Goal: Contribute content: Contribute content

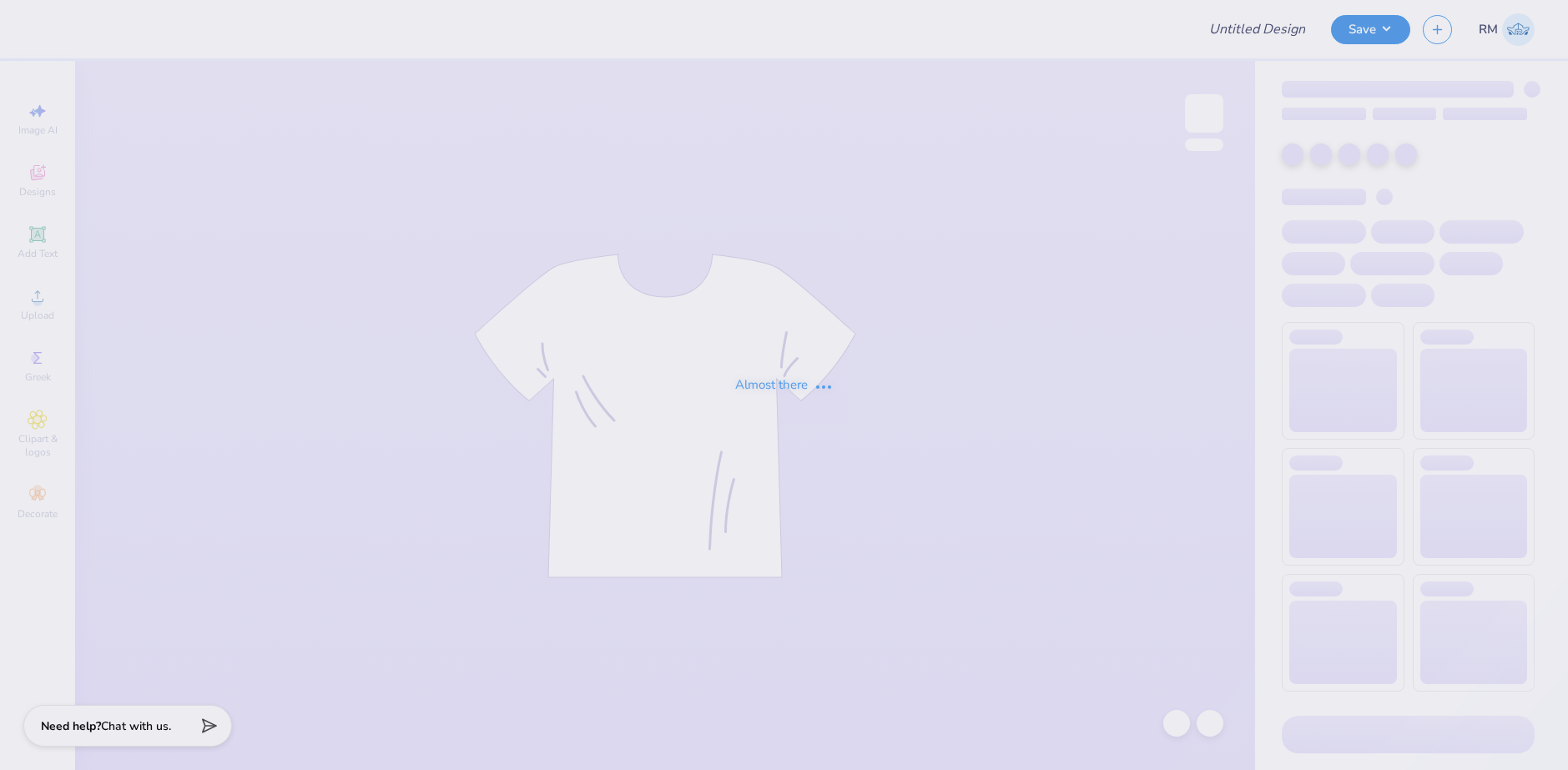
type input "Ritual Merch"
type input "50"
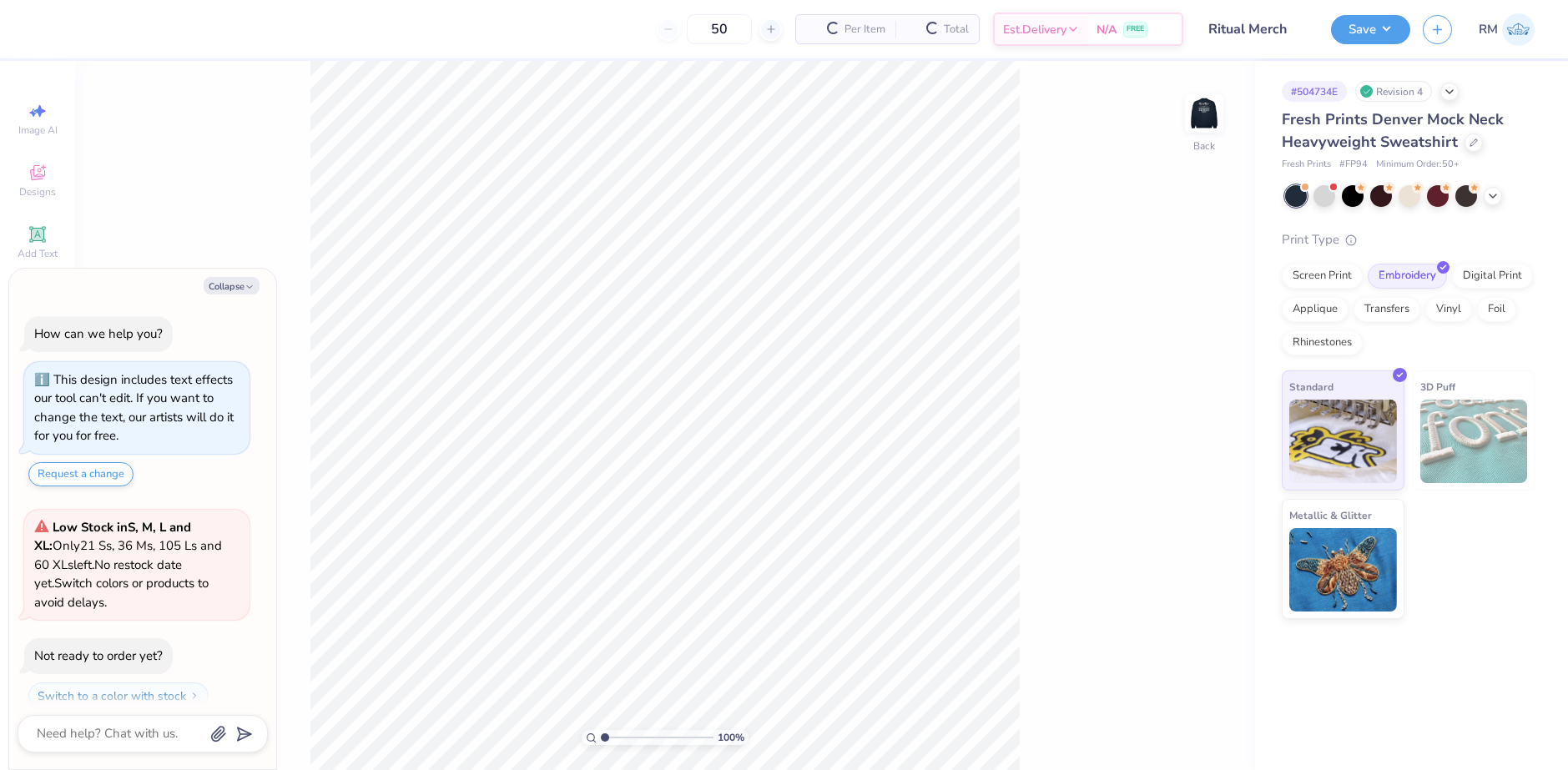
scroll to position [48, 0]
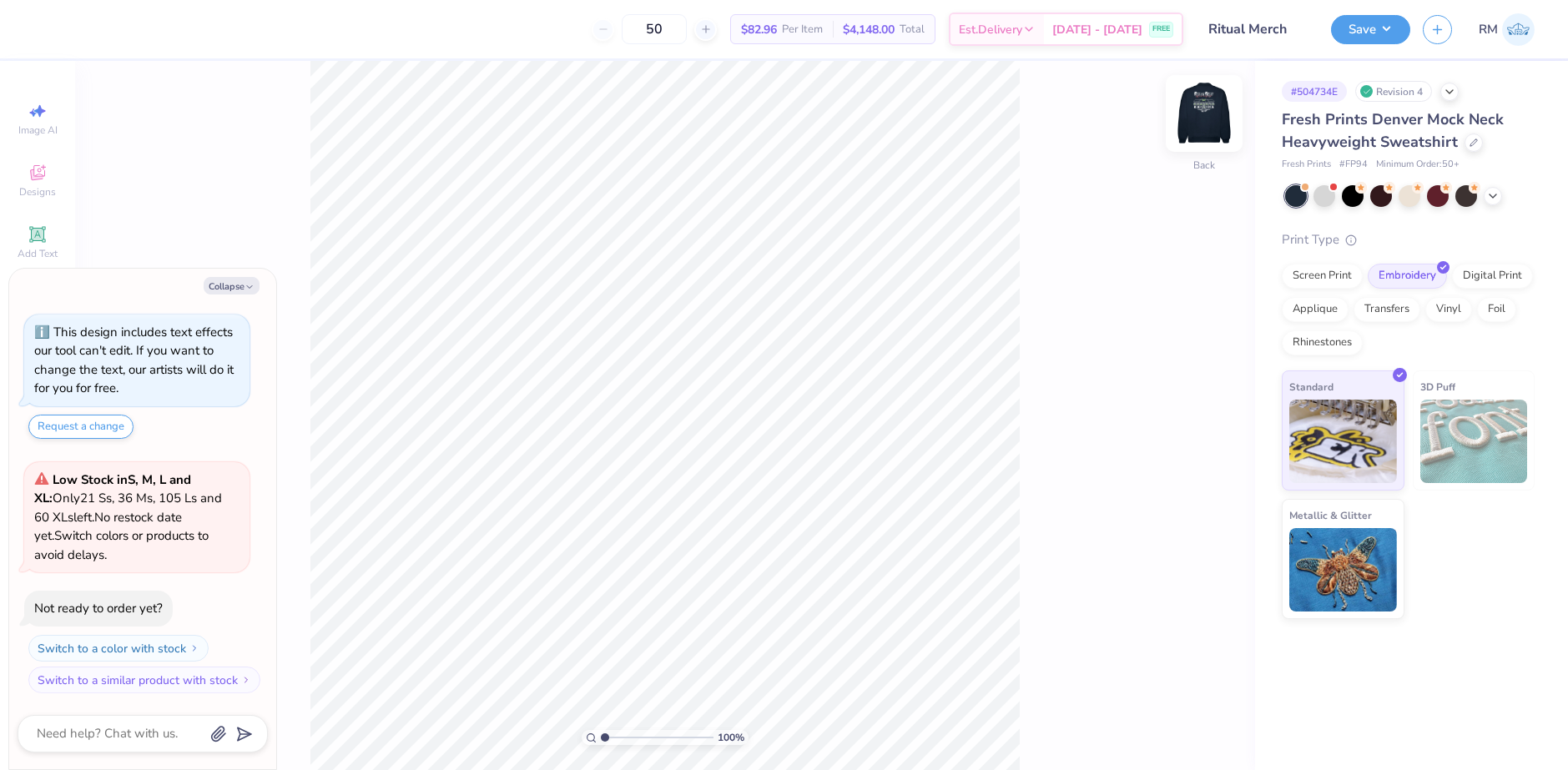
click at [1211, 113] on img at bounding box center [1204, 113] width 66 height 66
type textarea "x"
type input "1"
drag, startPoint x: 605, startPoint y: 738, endPoint x: 595, endPoint y: 741, distance: 10.4
click at [601, 741] on input "range" at bounding box center [657, 737] width 113 height 15
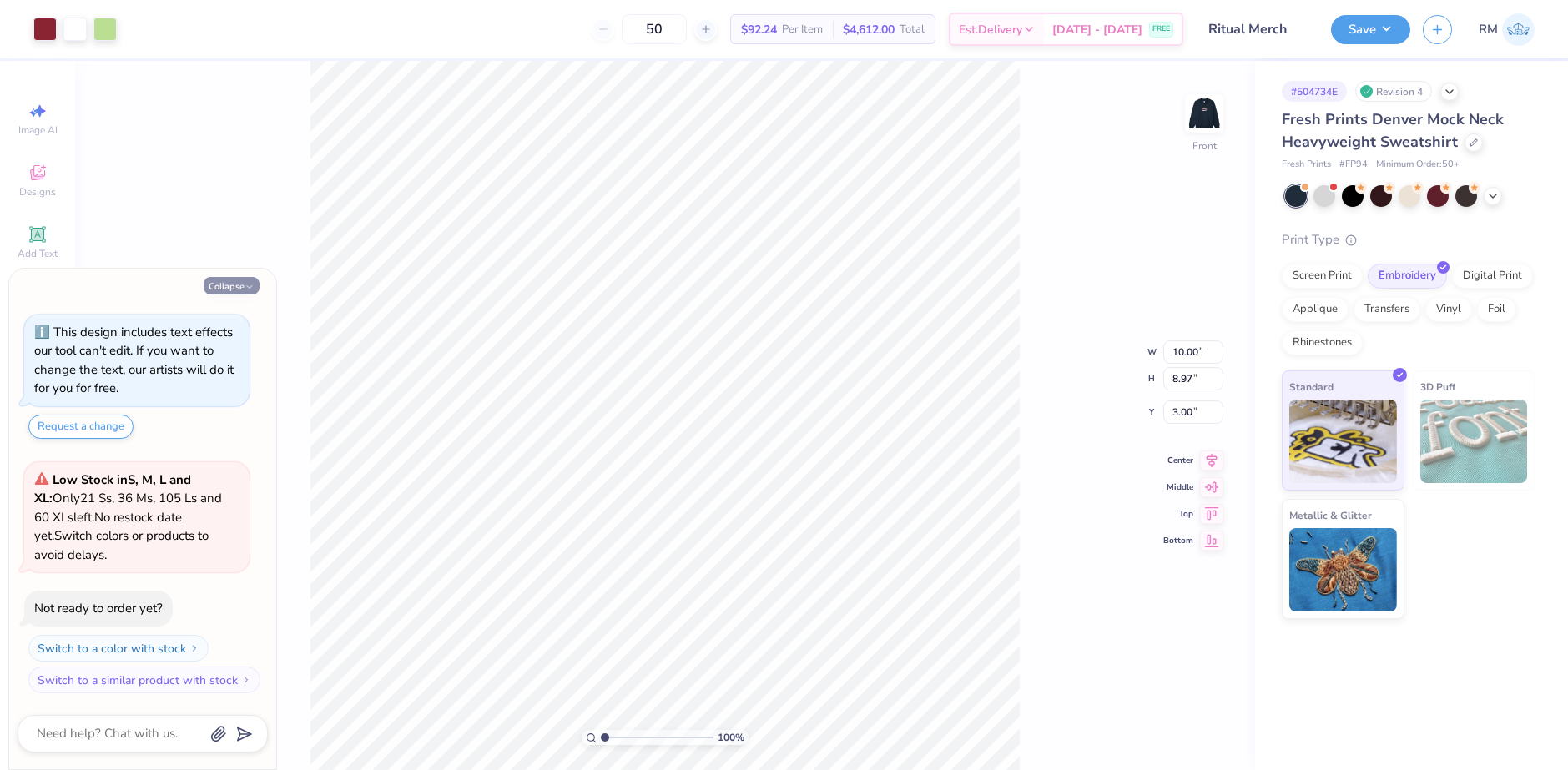
click at [237, 281] on button "Collapse" at bounding box center [231, 286] width 56 height 18
type textarea "x"
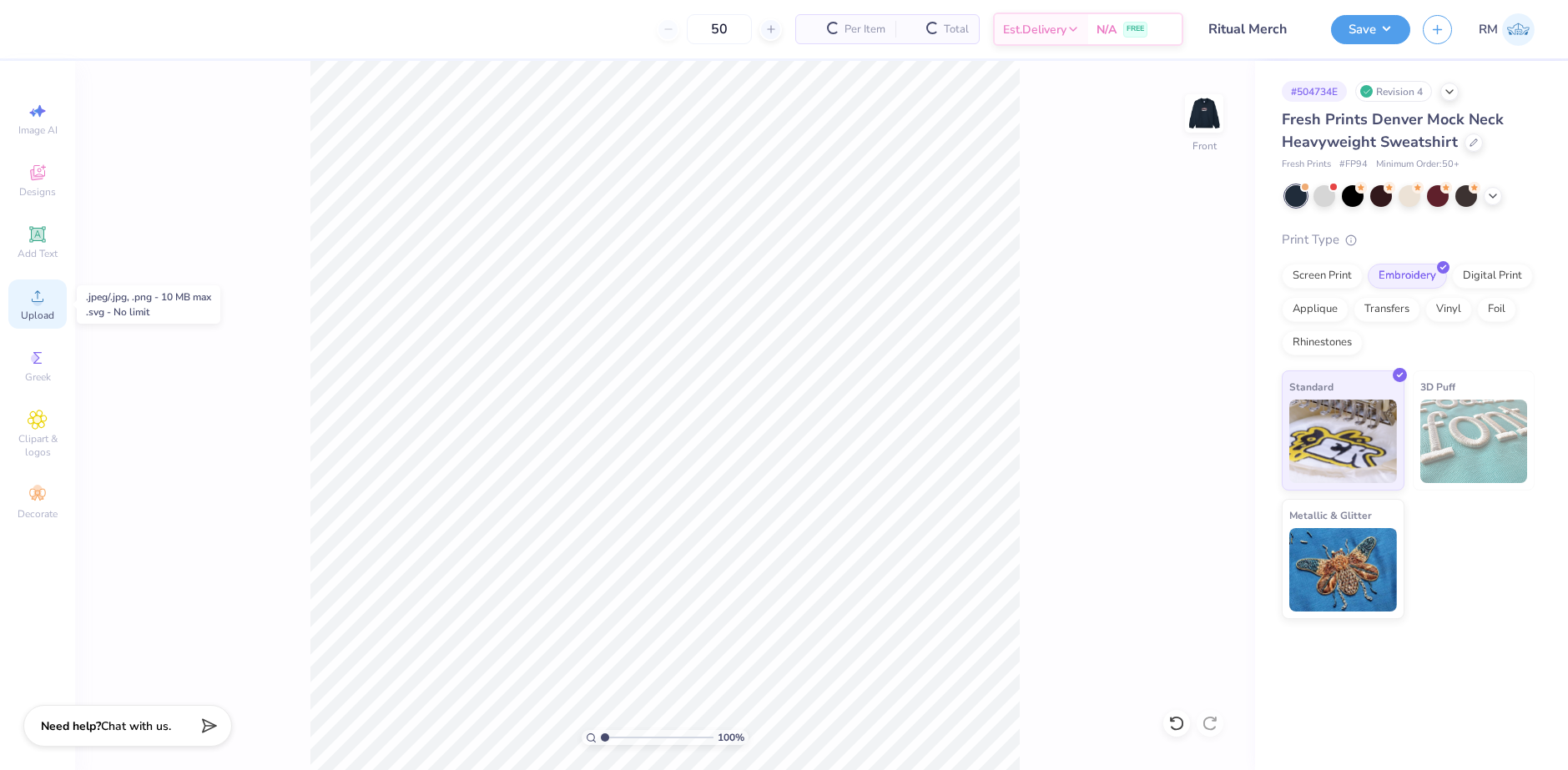
click at [38, 311] on span "Upload" at bounding box center [37, 316] width 33 height 14
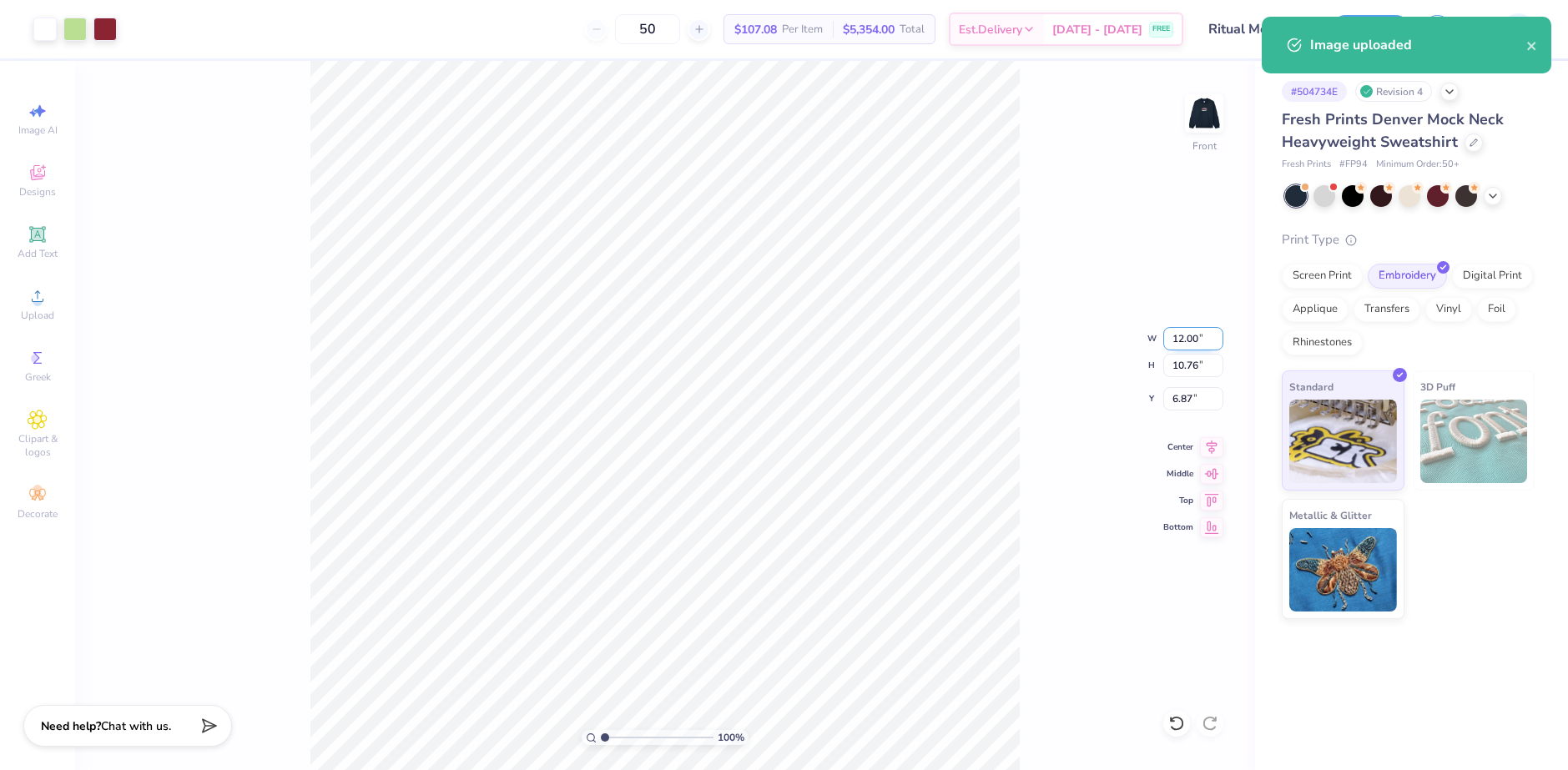
click at [1186, 338] on input "12.00" at bounding box center [1194, 338] width 60 height 23
type input "10.00"
type input "8.97"
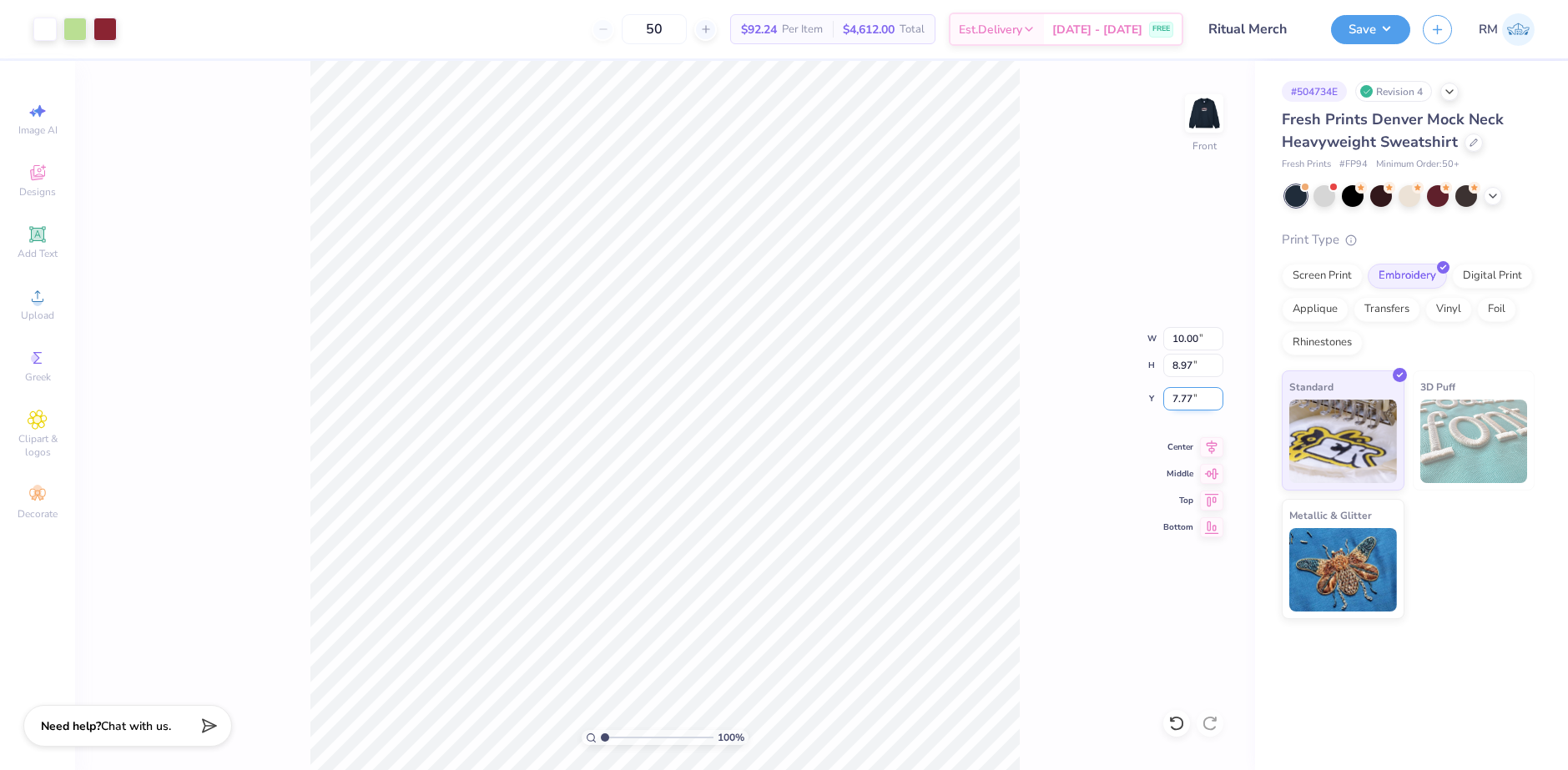
click at [1184, 402] on input "7.77" at bounding box center [1194, 399] width 60 height 23
type input "3.00"
click at [1208, 443] on icon at bounding box center [1212, 444] width 23 height 20
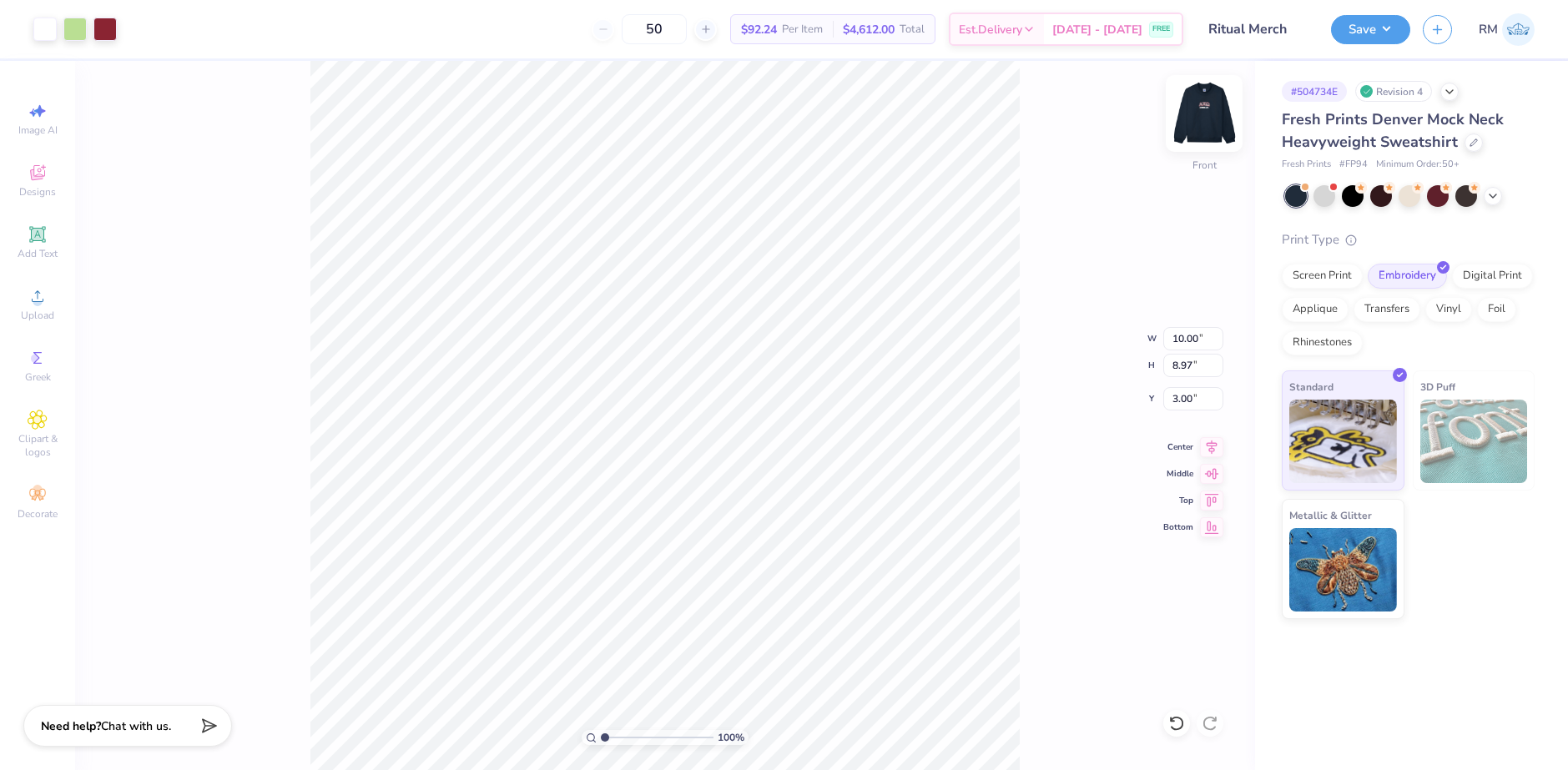
click at [1216, 104] on img at bounding box center [1204, 113] width 66 height 66
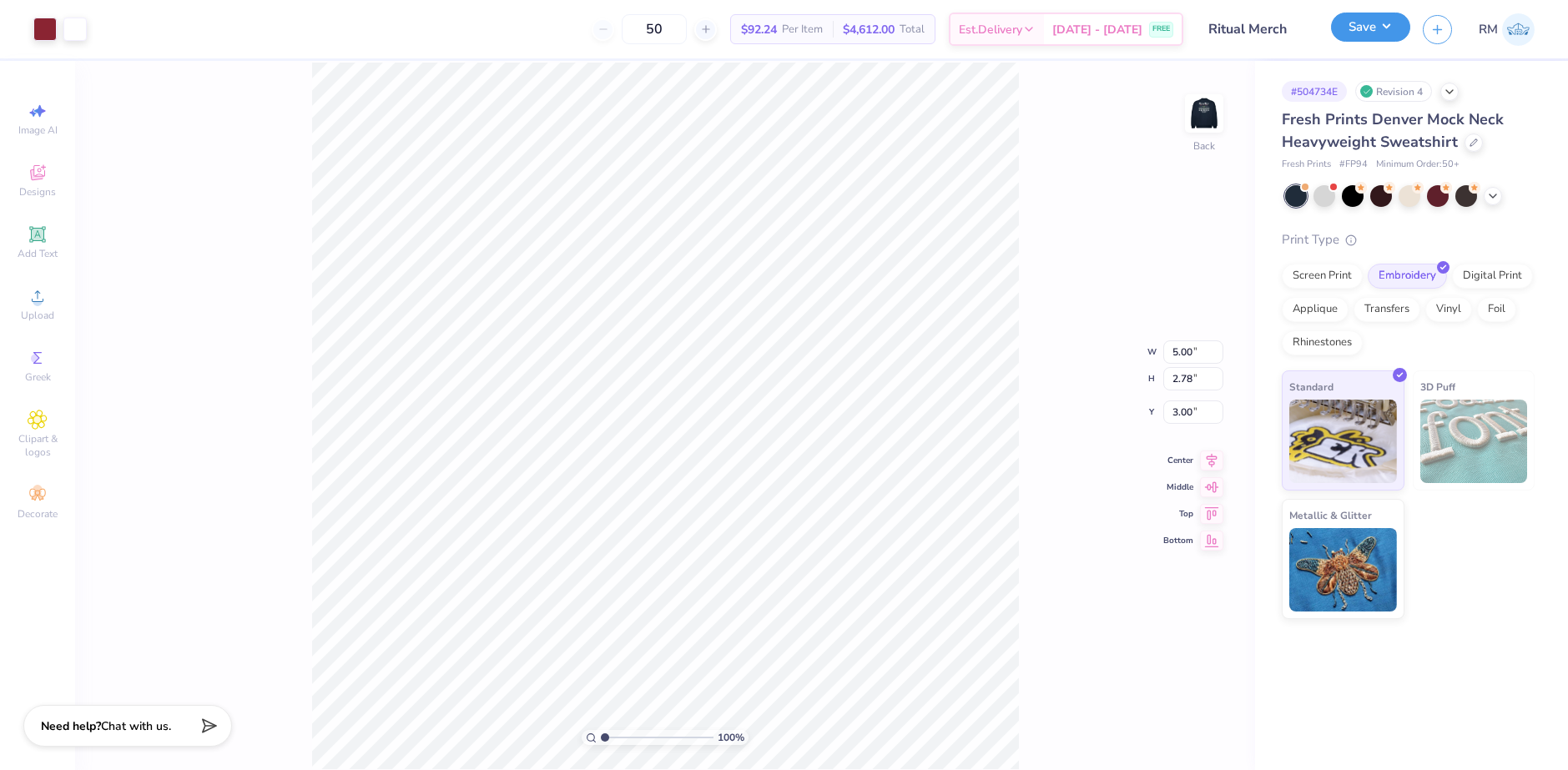
click at [1392, 36] on button "Save" at bounding box center [1370, 27] width 79 height 29
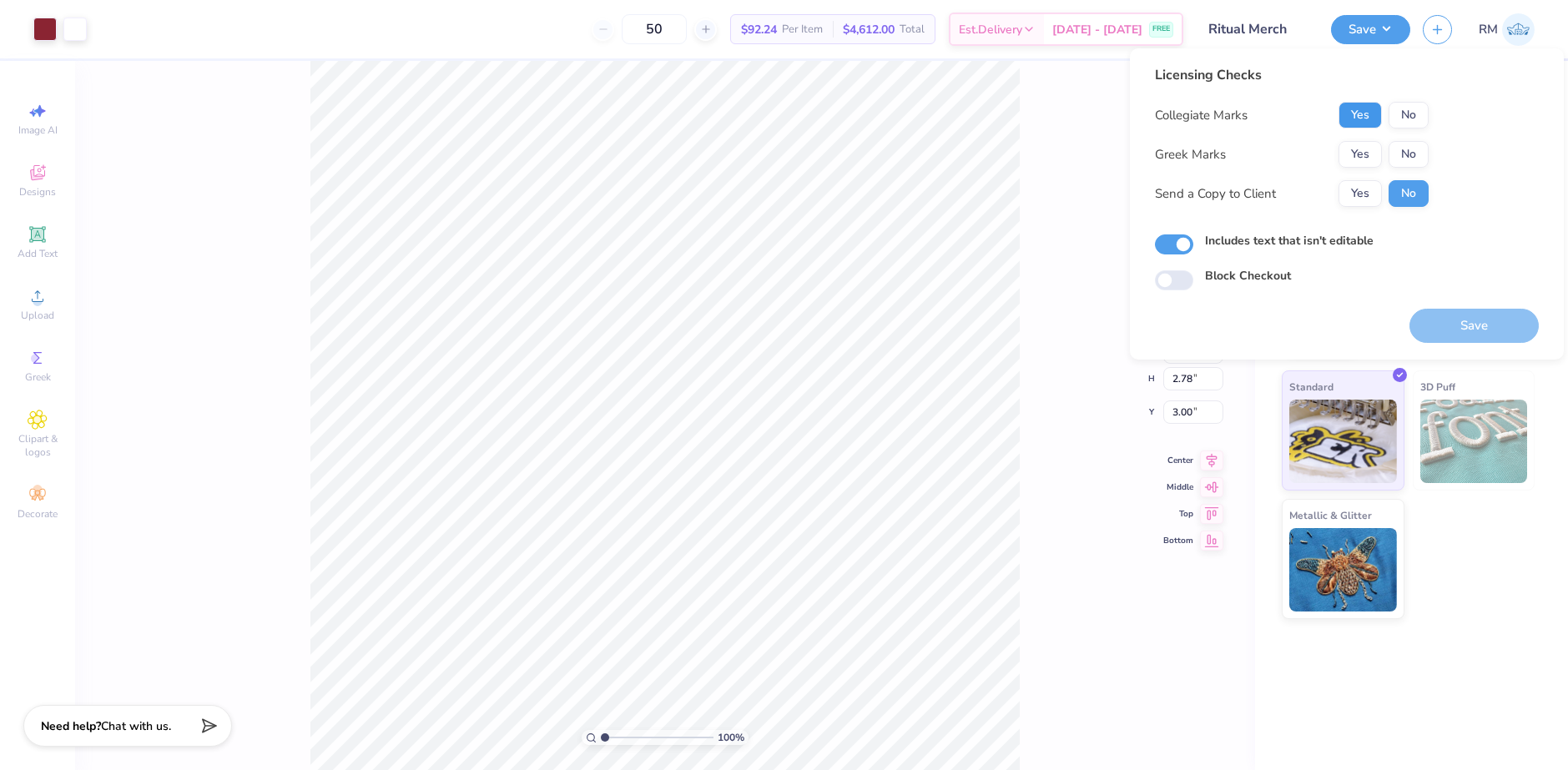
click at [1361, 112] on button "Yes" at bounding box center [1360, 114] width 44 height 26
click at [1357, 160] on button "Yes" at bounding box center [1360, 154] width 44 height 26
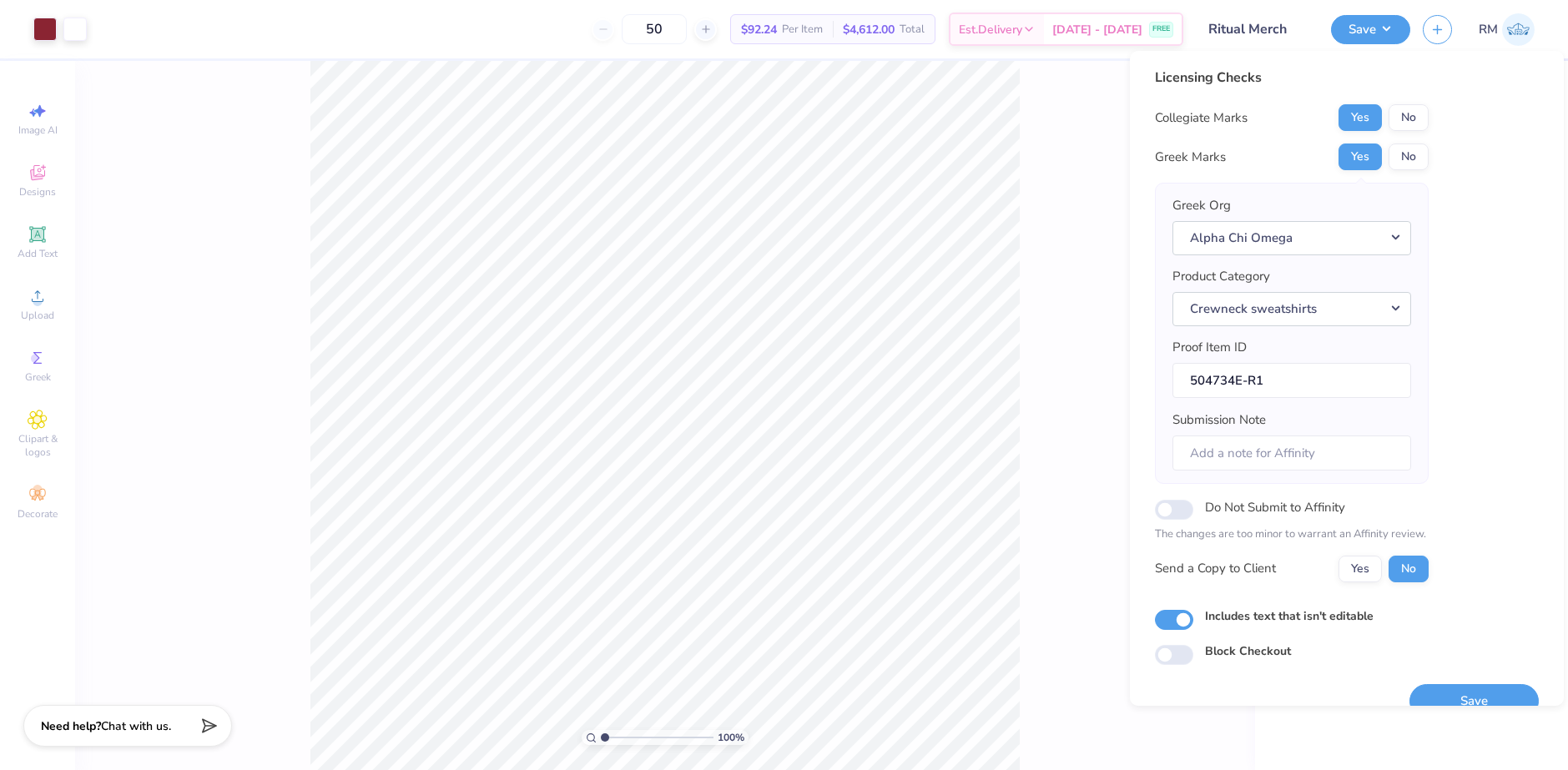
scroll to position [28, 0]
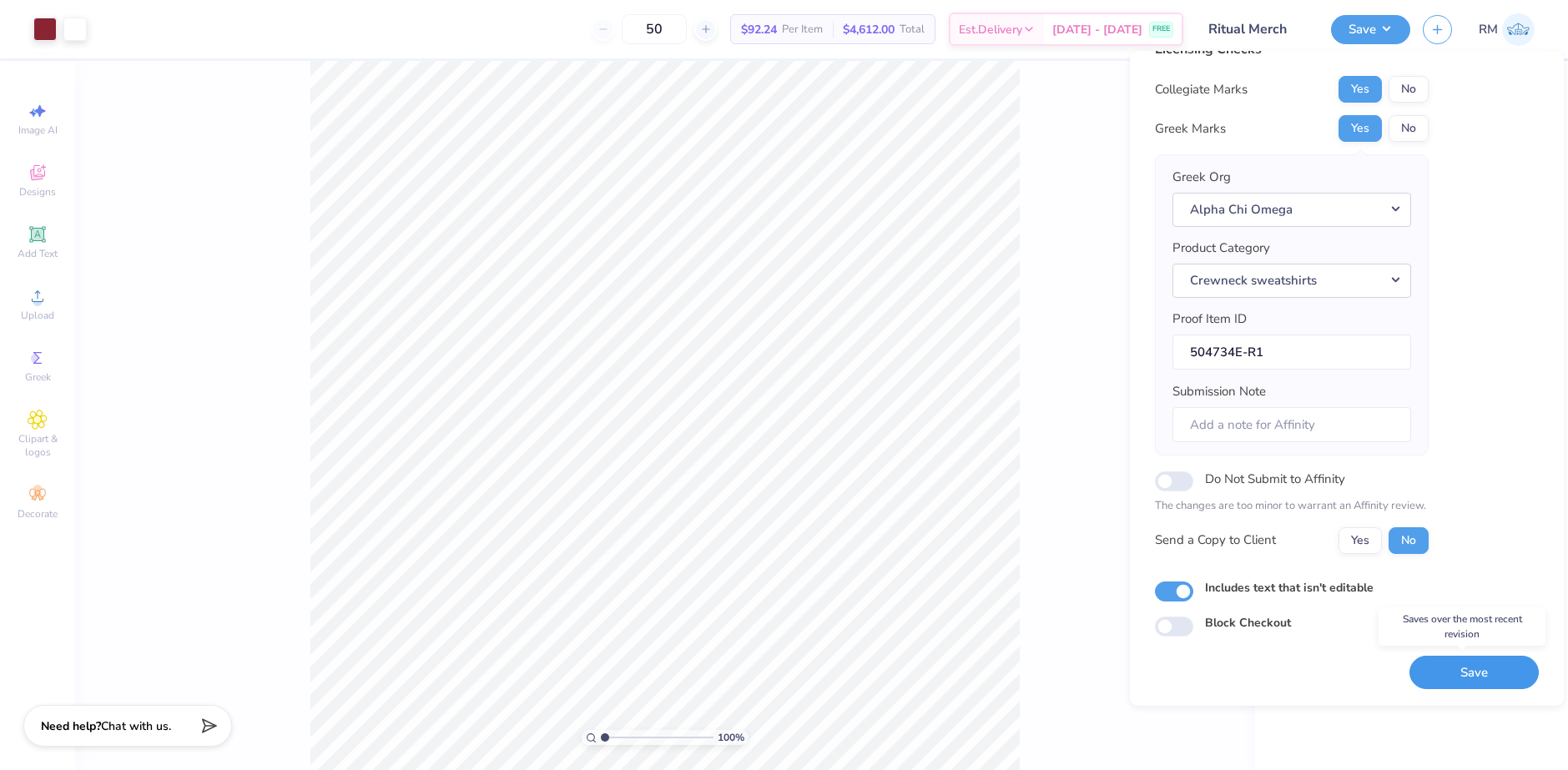
click at [1432, 675] on button "Save" at bounding box center [1473, 673] width 130 height 34
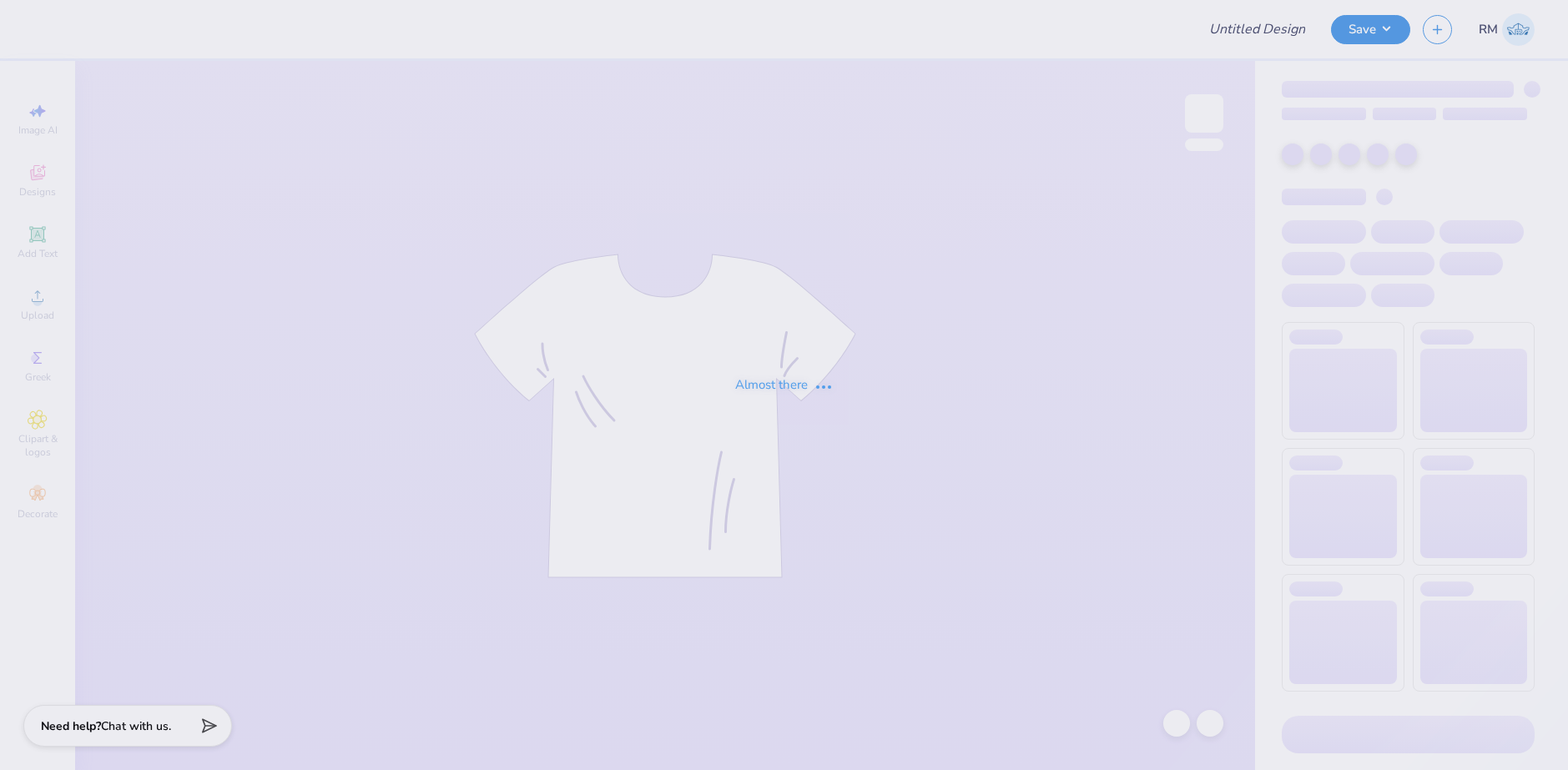
type input "TKE Bass Pro Shirts"
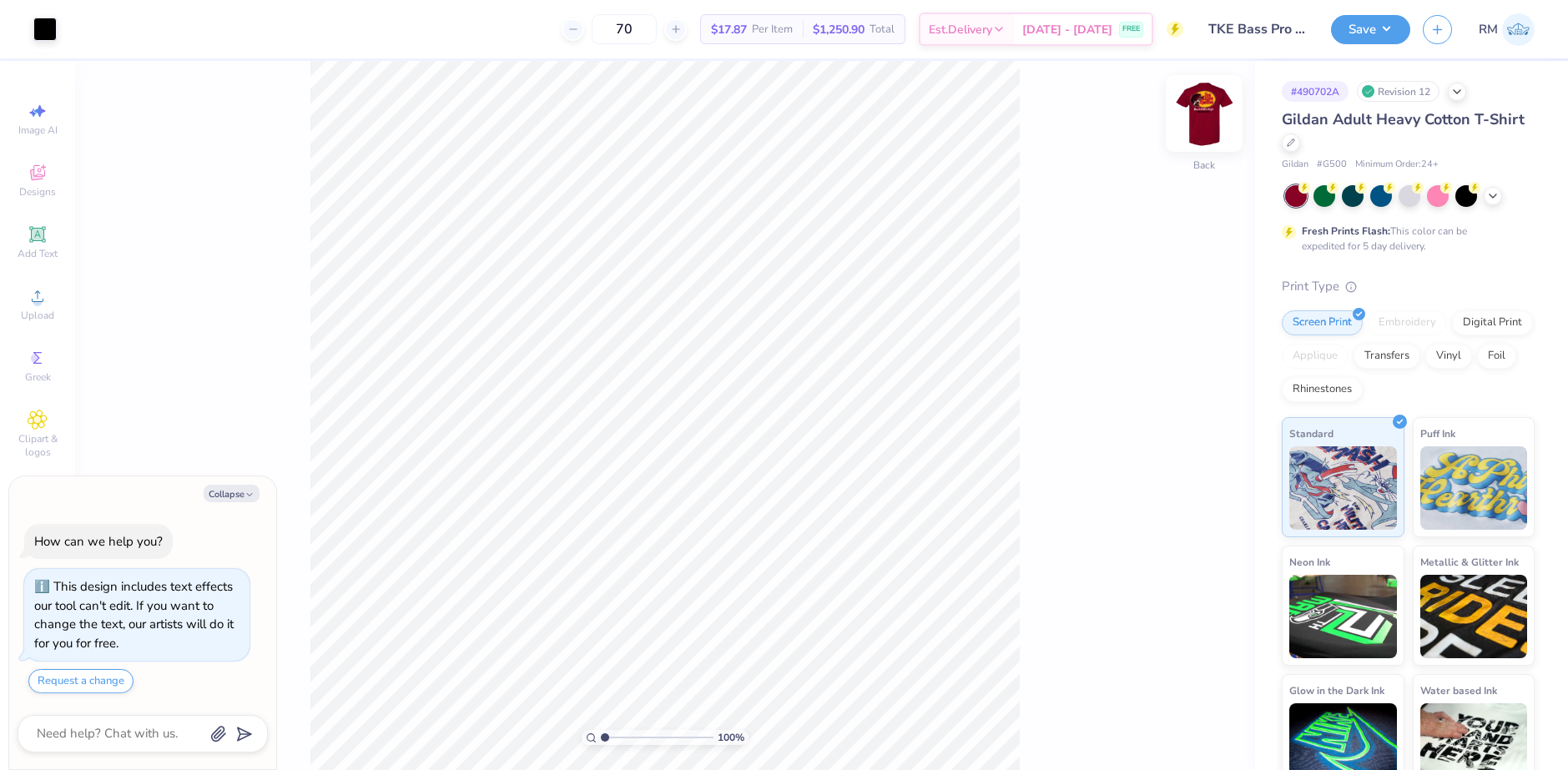
click at [1198, 118] on img at bounding box center [1204, 113] width 66 height 66
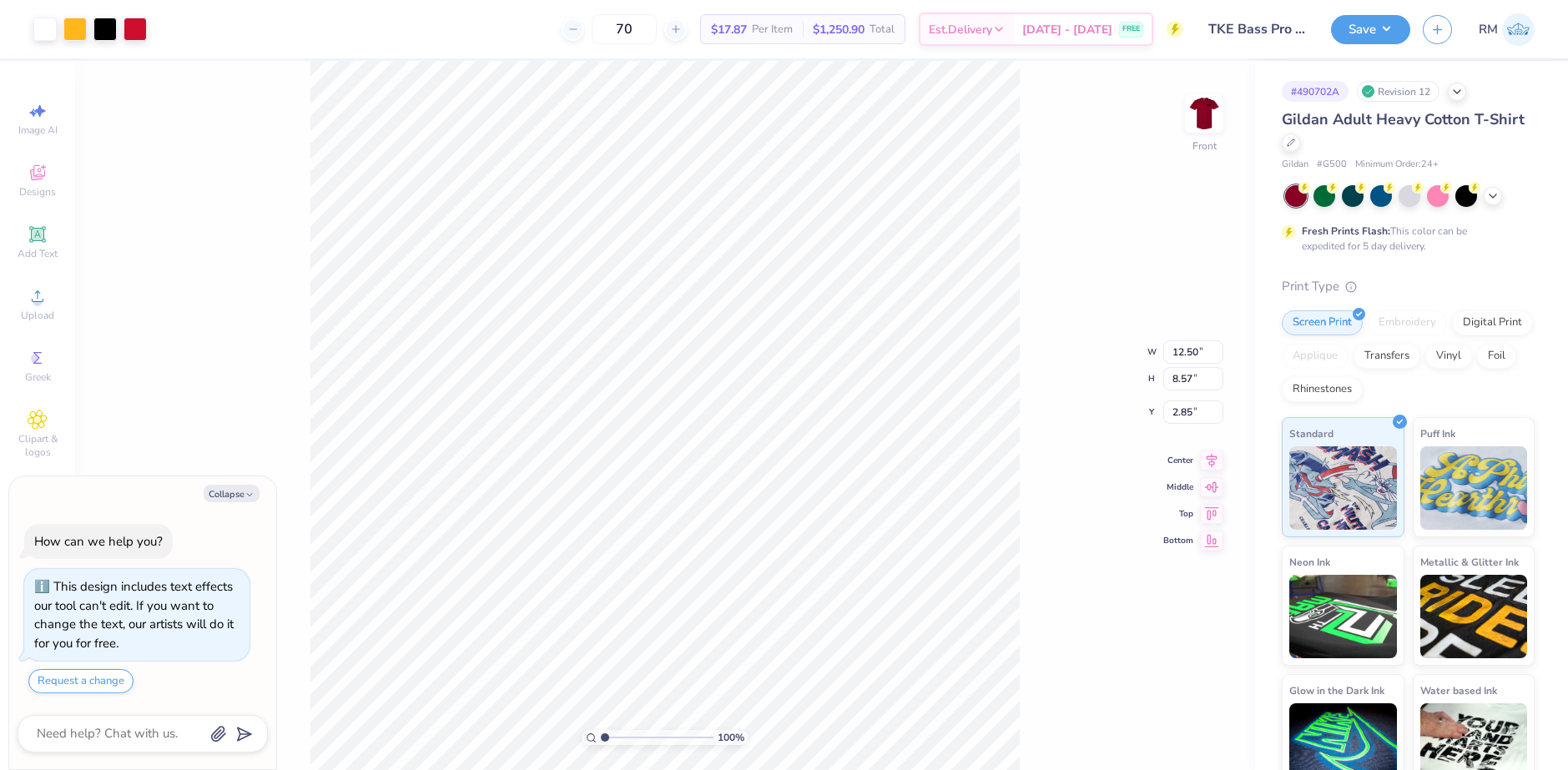
type textarea "x"
type input "2.29"
click at [1172, 719] on icon at bounding box center [1176, 722] width 15 height 15
click at [24, 315] on span "Upload" at bounding box center [37, 316] width 33 height 14
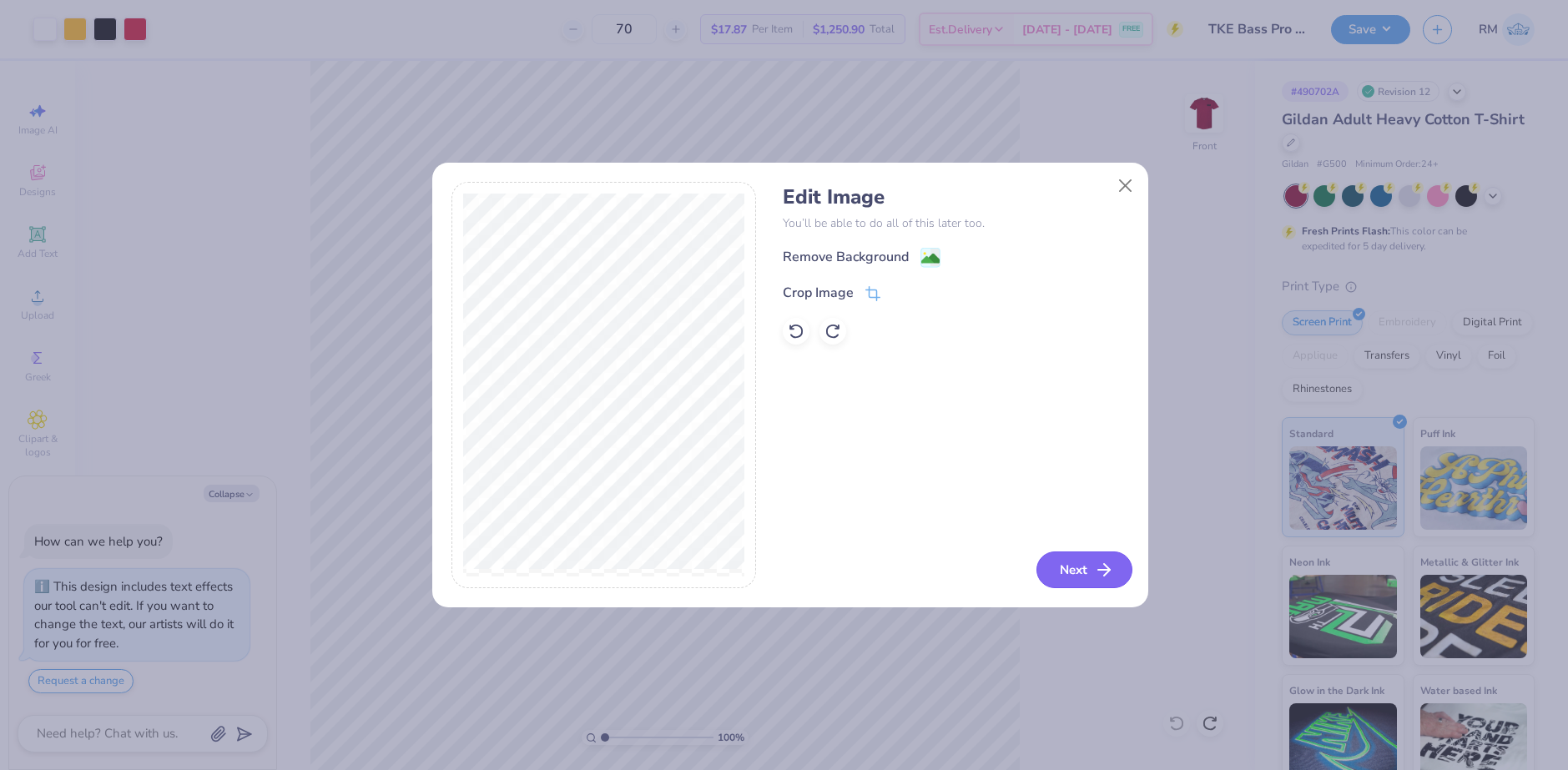
click at [1084, 568] on button "Next" at bounding box center [1084, 570] width 96 height 37
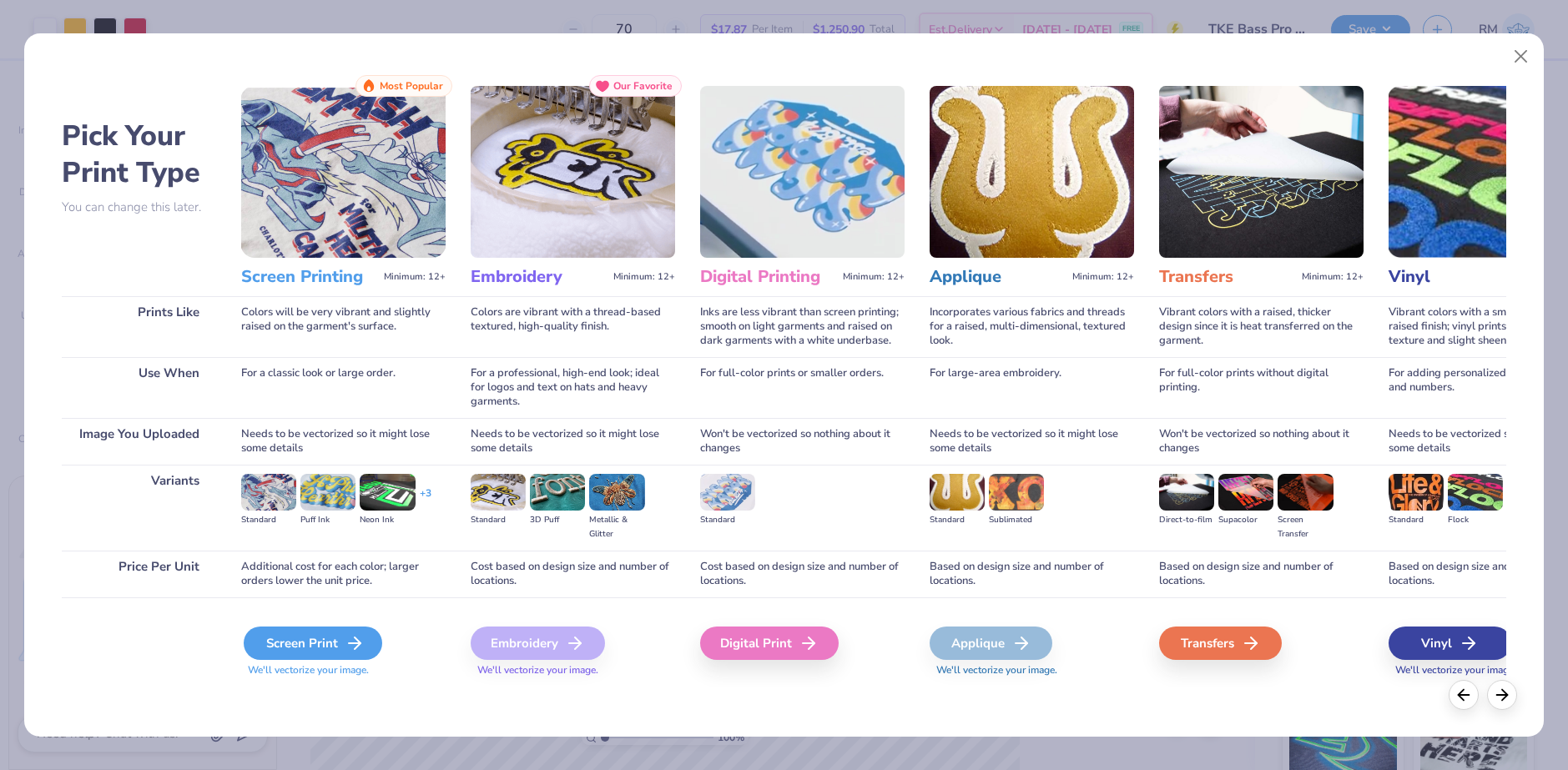
click at [325, 634] on div "Screen Print" at bounding box center [313, 643] width 138 height 33
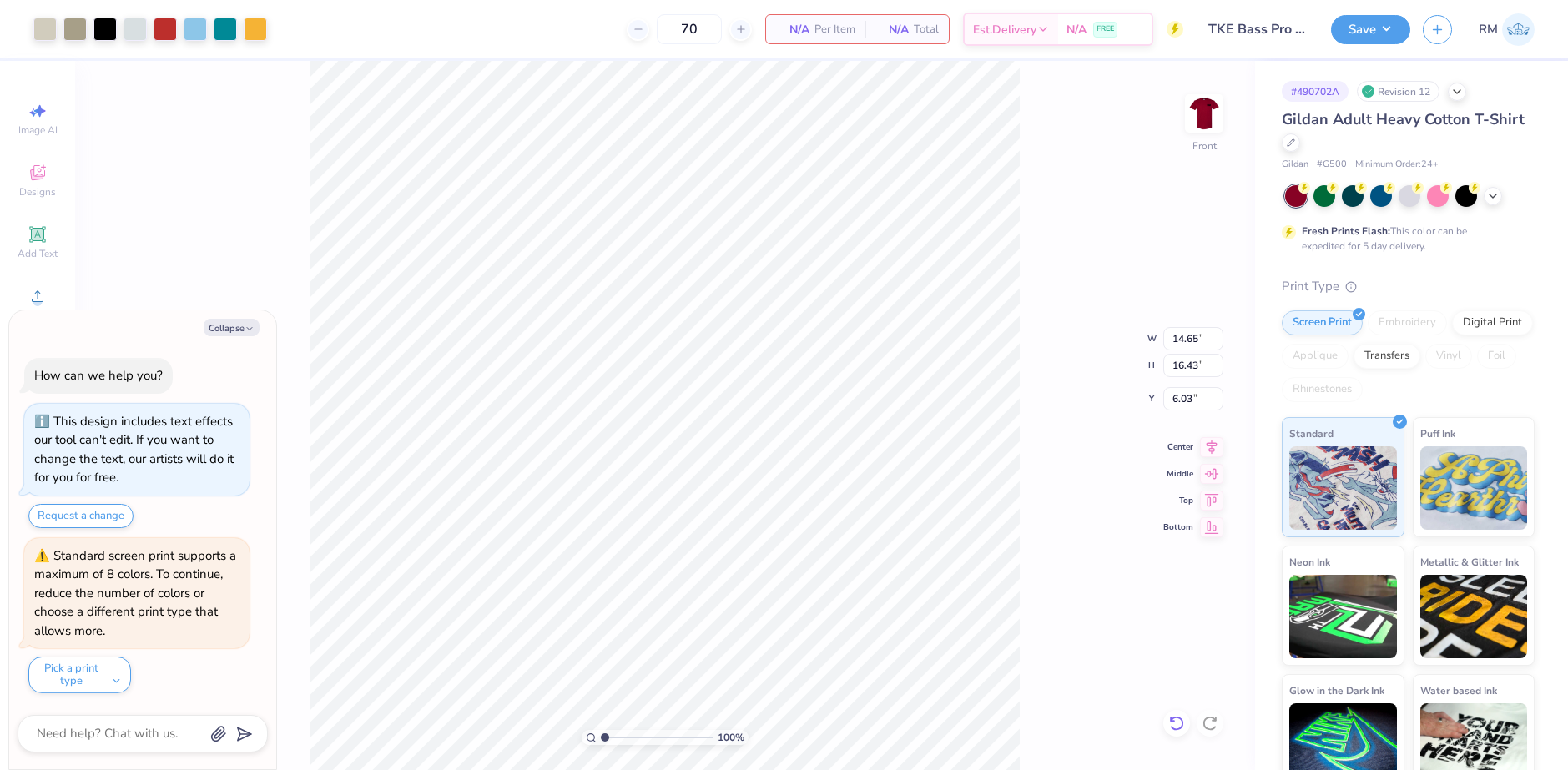
click at [1186, 723] on div at bounding box center [1176, 722] width 26 height 26
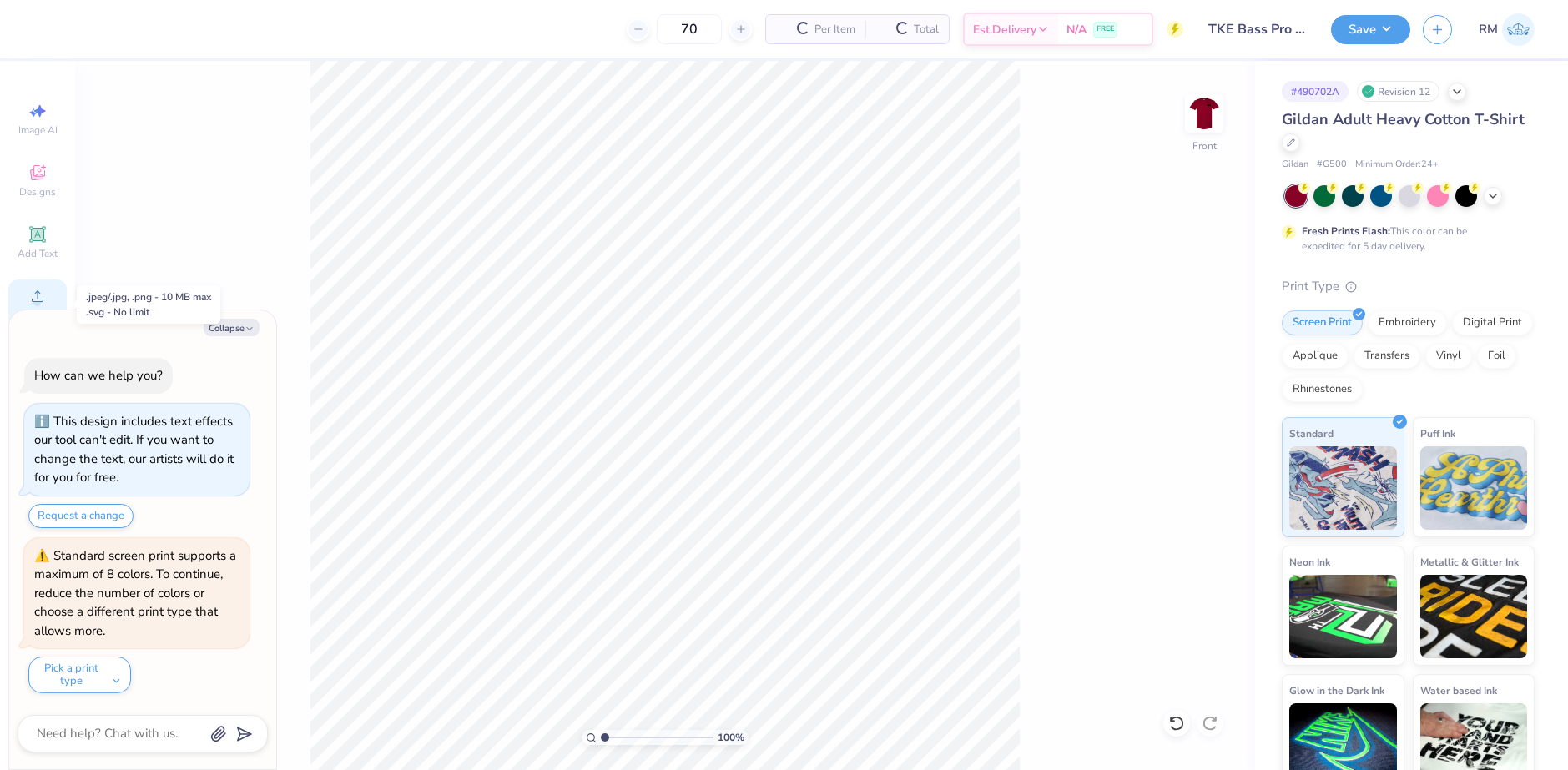
click at [39, 298] on circle at bounding box center [36, 301] width 9 height 9
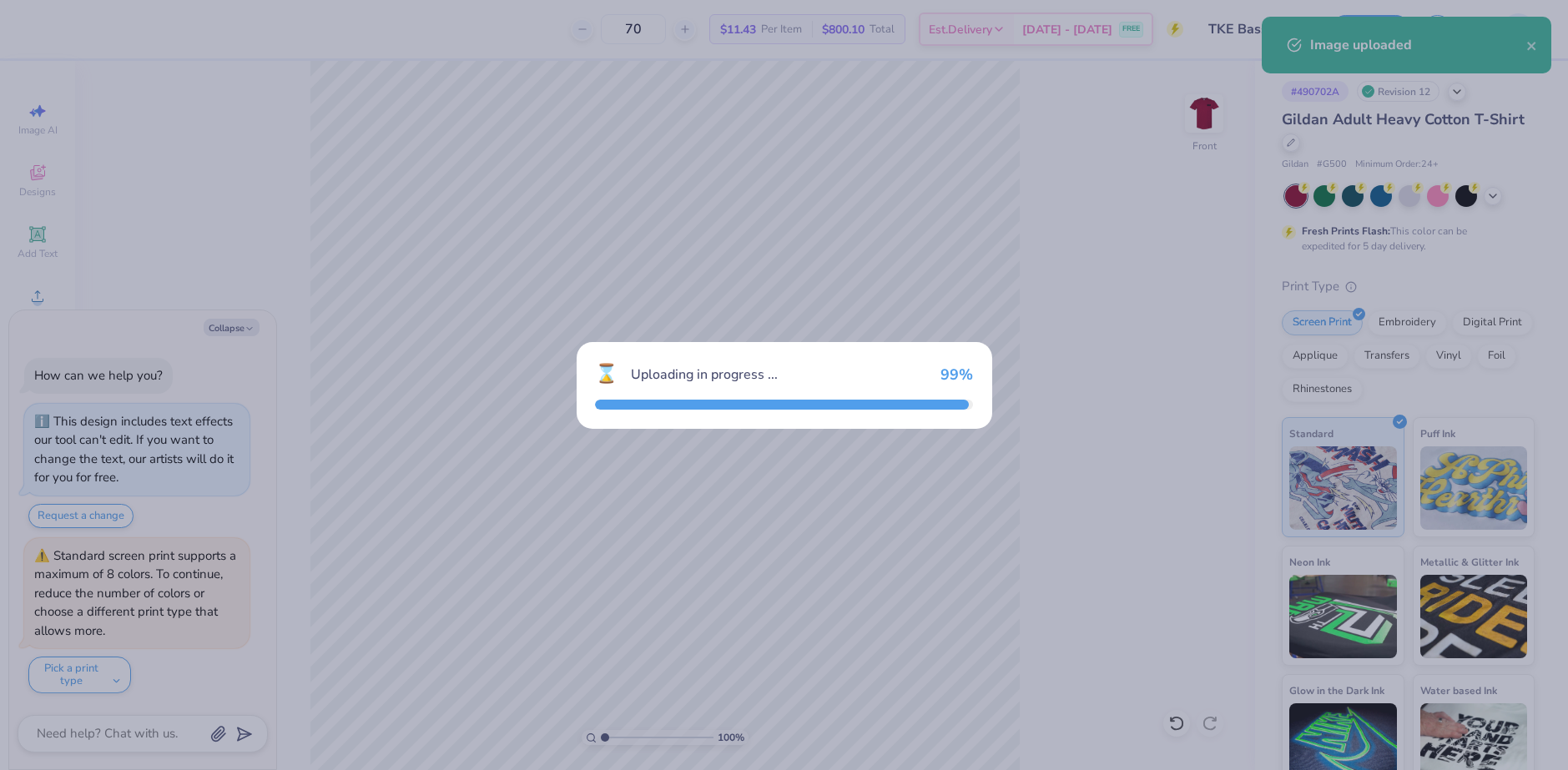
type textarea "x"
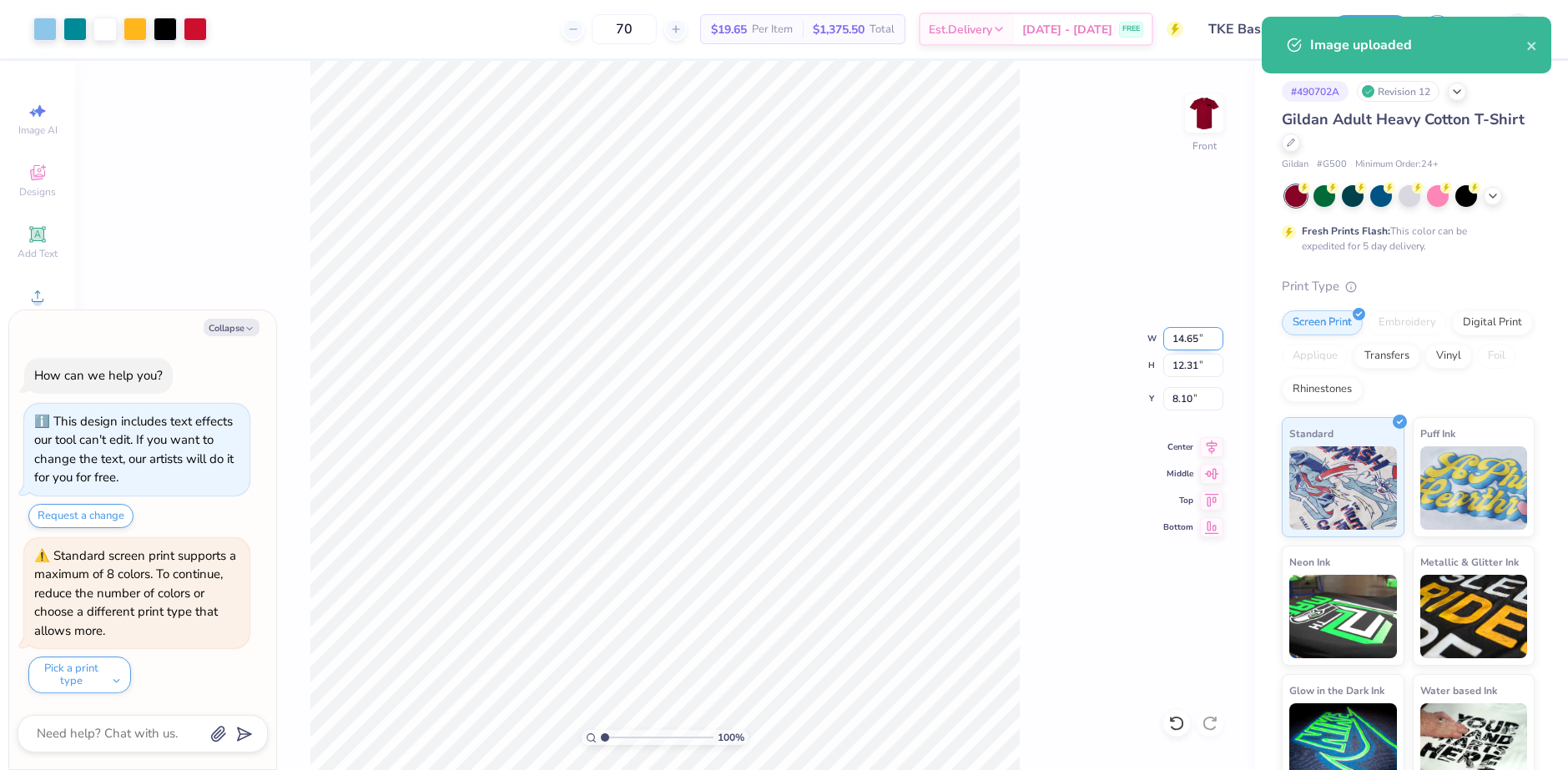
click at [1185, 334] on input "14.65" at bounding box center [1194, 338] width 60 height 23
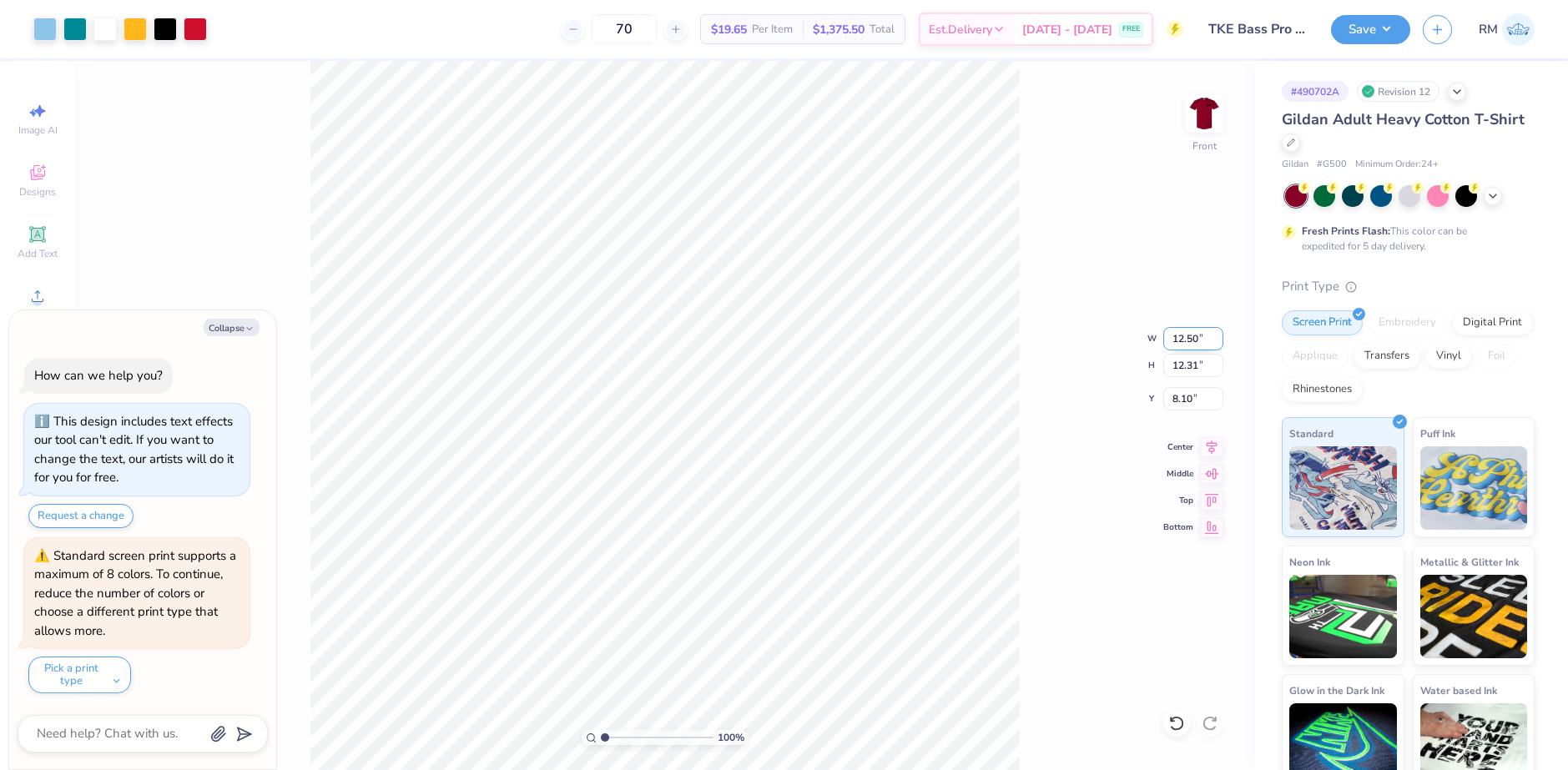
type input "12.50"
type textarea "x"
type input "10.50"
click at [1191, 397] on input "9.00" at bounding box center [1194, 399] width 60 height 23
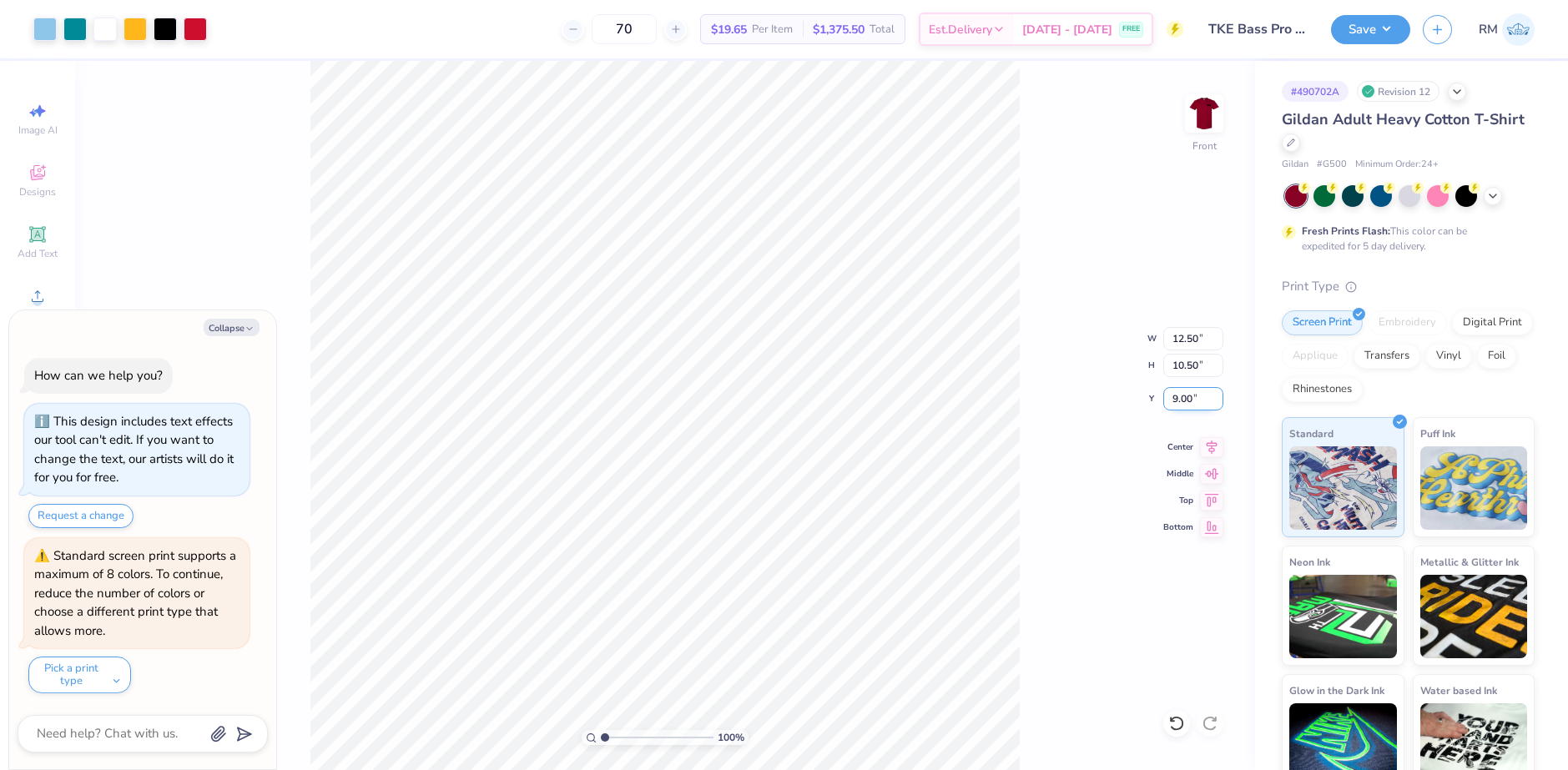
click at [1191, 397] on input "9.00" at bounding box center [1194, 399] width 60 height 23
drag, startPoint x: 1203, startPoint y: 403, endPoint x: 1163, endPoint y: 403, distance: 40.0
click at [1163, 403] on input "9.00" at bounding box center [1194, 399] width 60 height 23
type input "3"
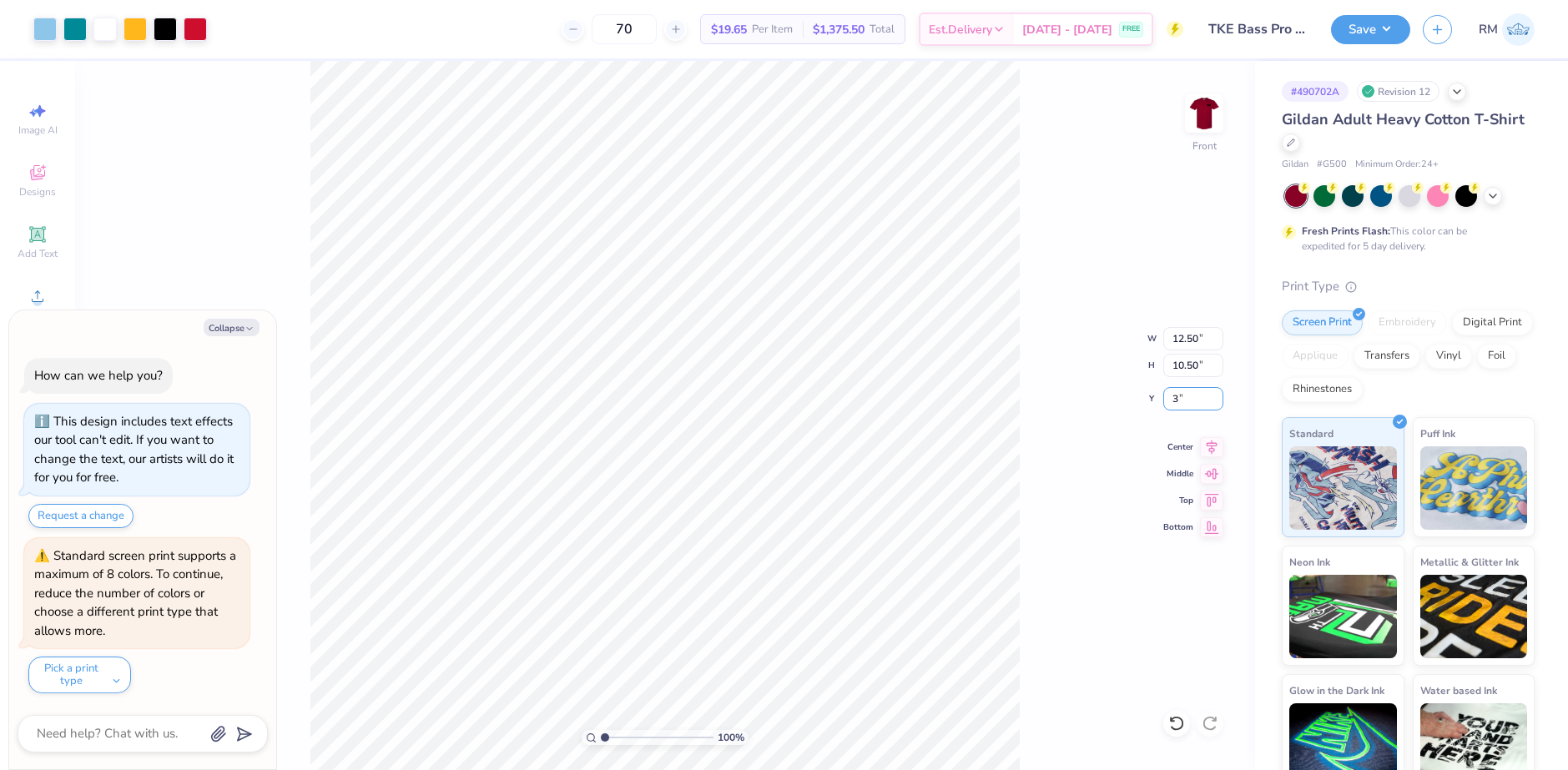
type textarea "x"
type input "3.00"
click at [1224, 105] on img at bounding box center [1204, 113] width 66 height 66
click at [32, 288] on icon at bounding box center [37, 296] width 20 height 20
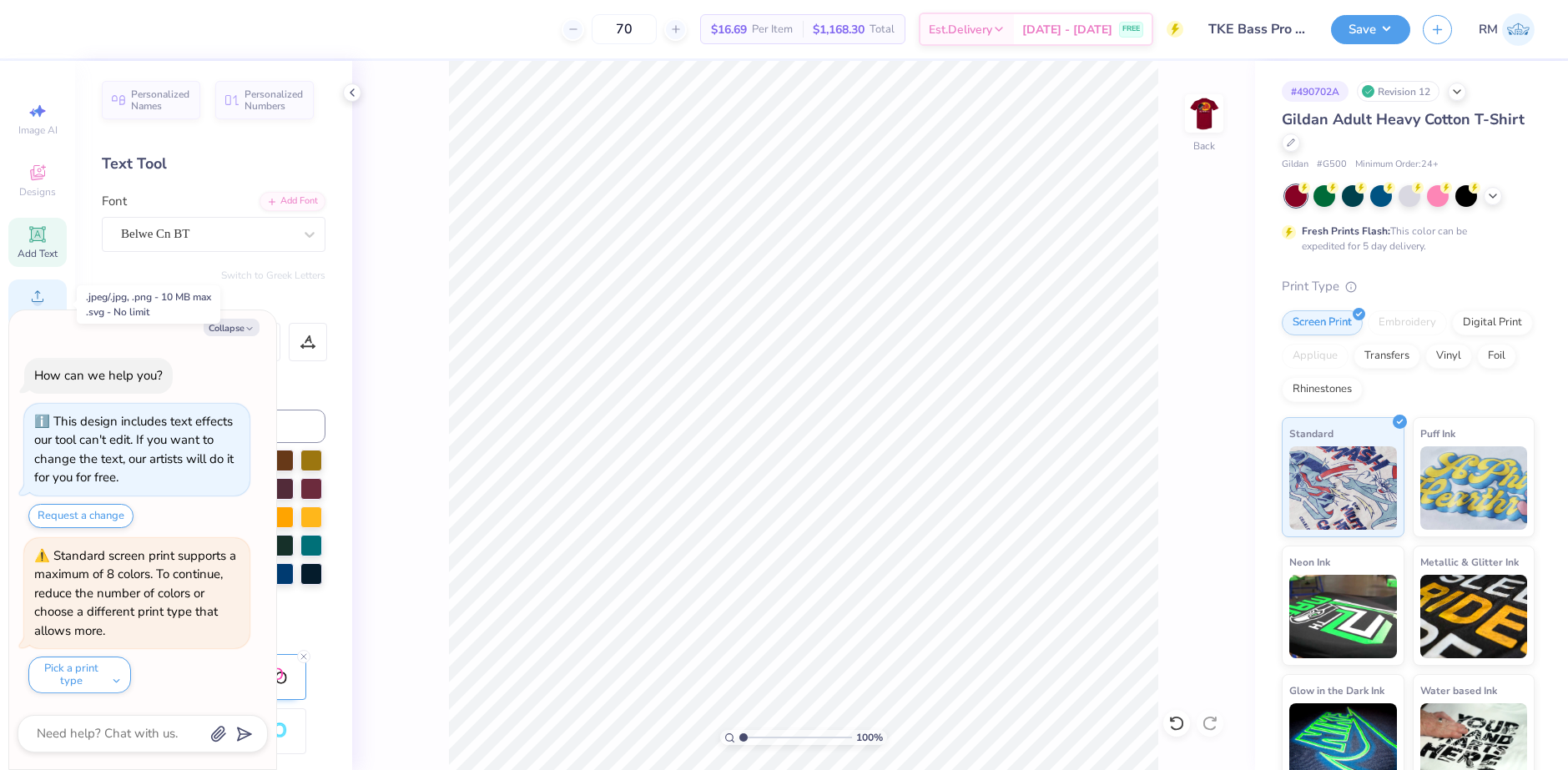
click at [38, 301] on icon at bounding box center [38, 296] width 12 height 12
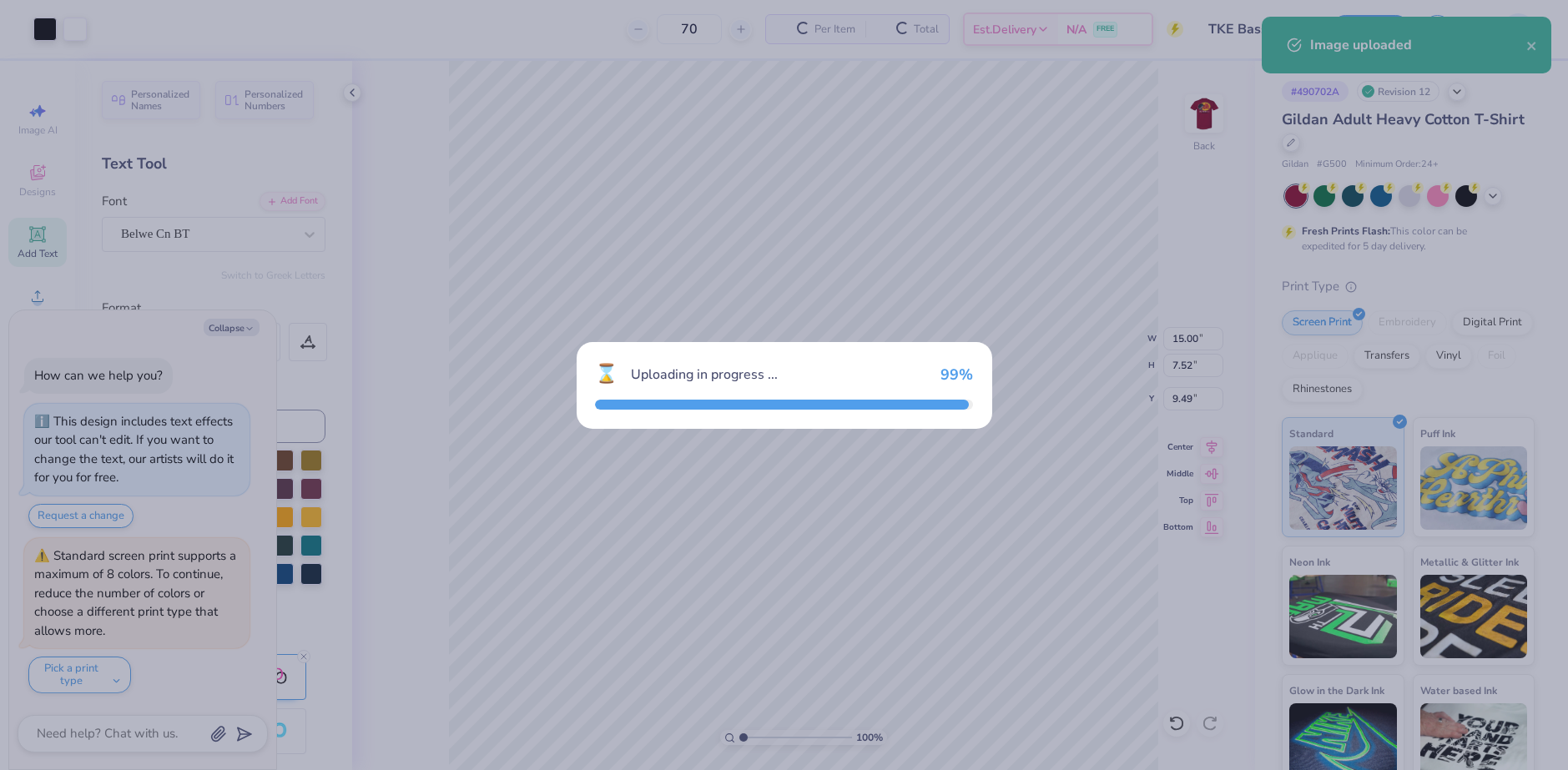
type textarea "x"
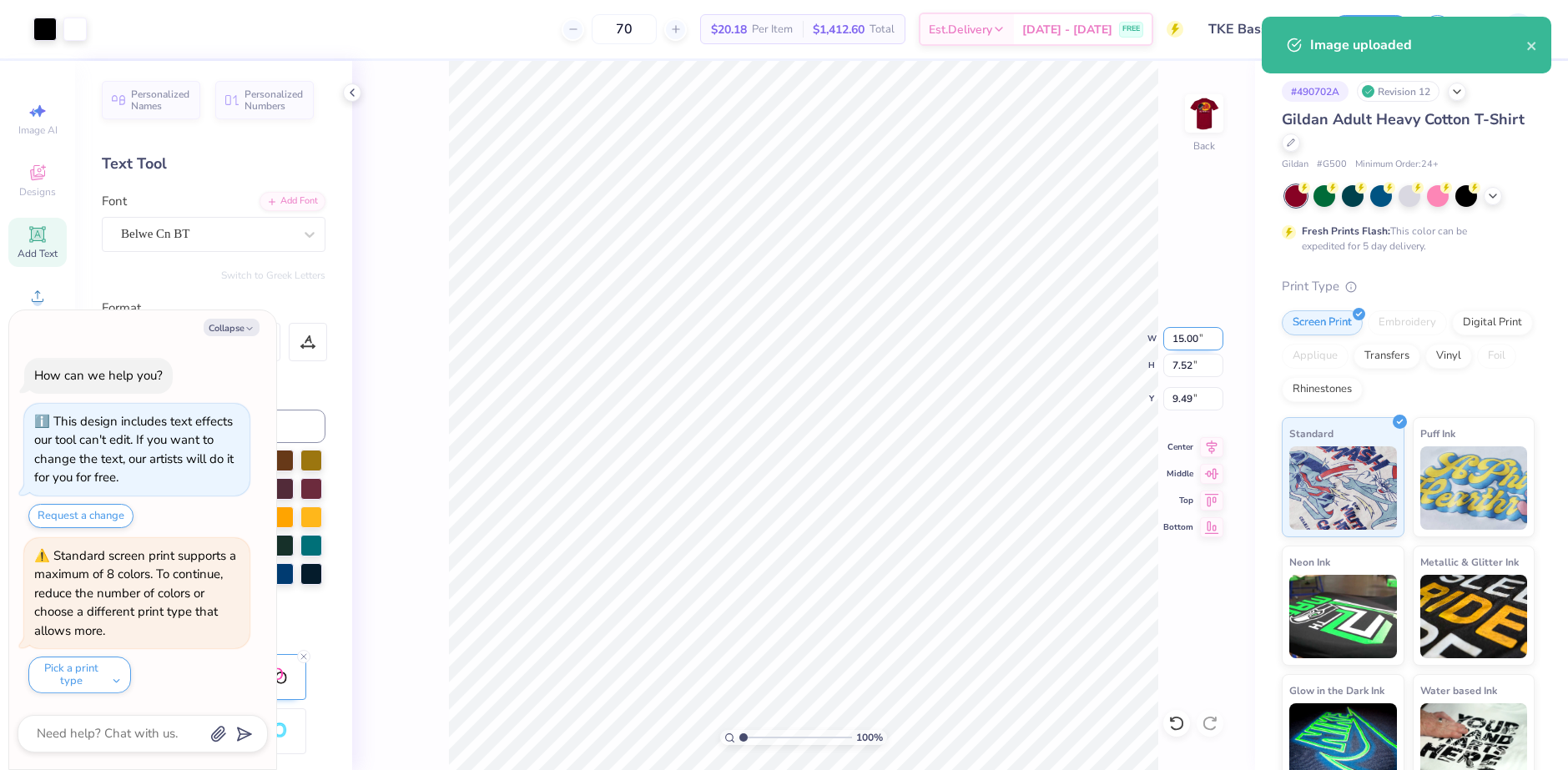
click at [1180, 338] on input "15.00" at bounding box center [1194, 338] width 60 height 23
type input "3.50"
type textarea "x"
type input "1.76"
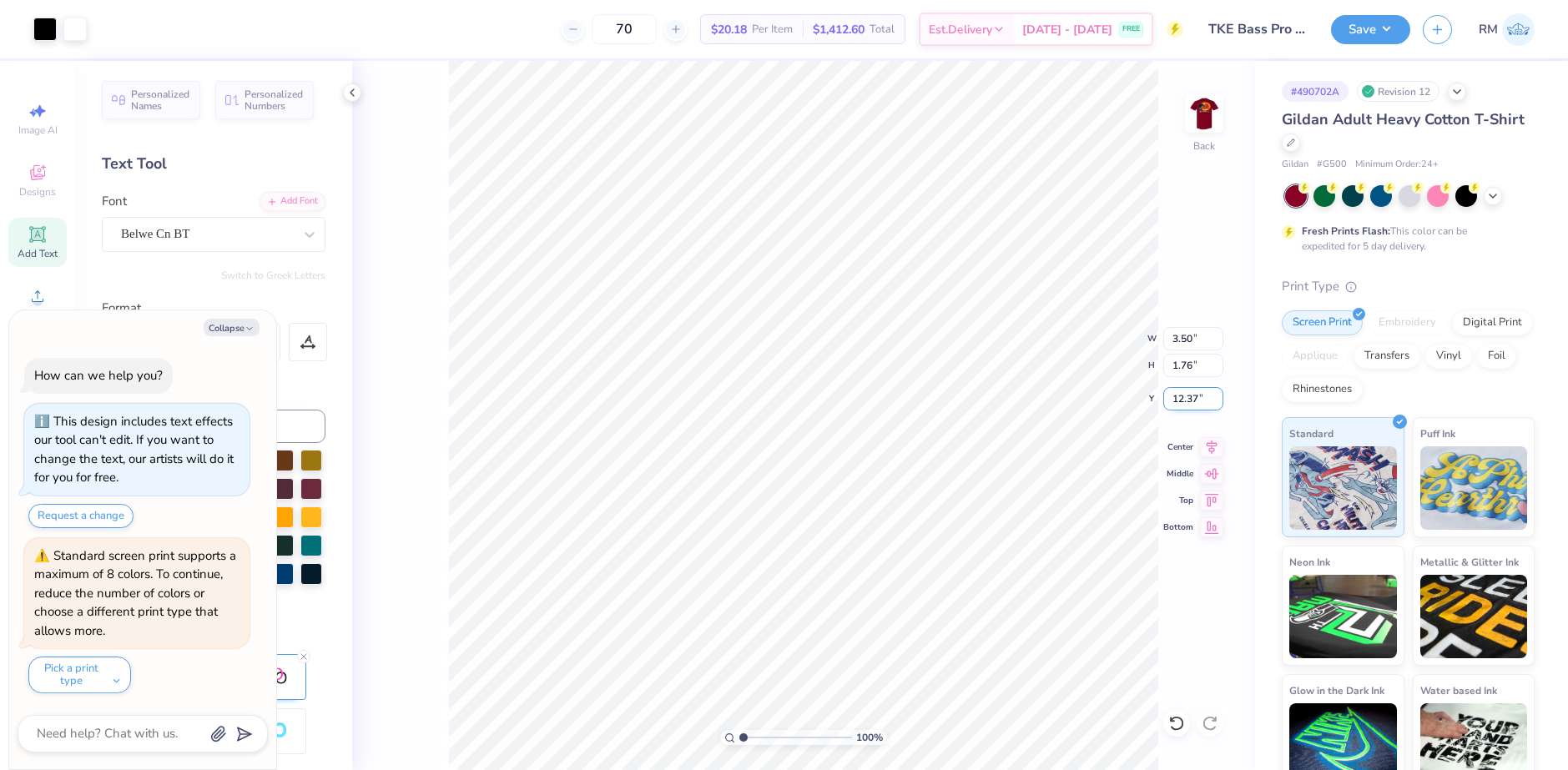
click at [1198, 405] on input "12.37" at bounding box center [1194, 399] width 60 height 23
click at [1188, 400] on input "12.37" at bounding box center [1194, 399] width 60 height 23
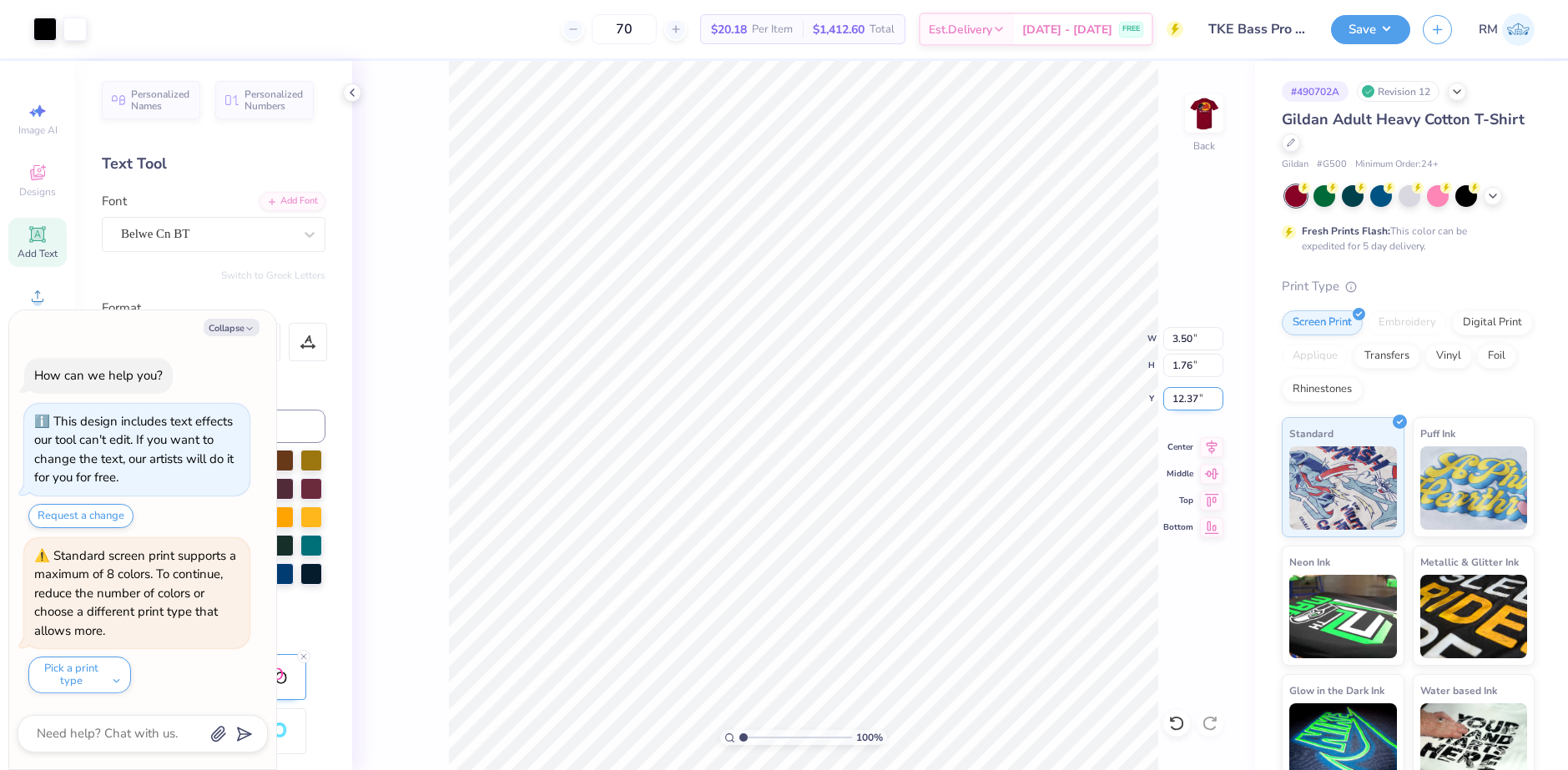
click at [1188, 400] on input "12.37" at bounding box center [1194, 399] width 60 height 23
type input "3"
type textarea "x"
type input "3.00"
click at [1193, 123] on img at bounding box center [1204, 113] width 66 height 66
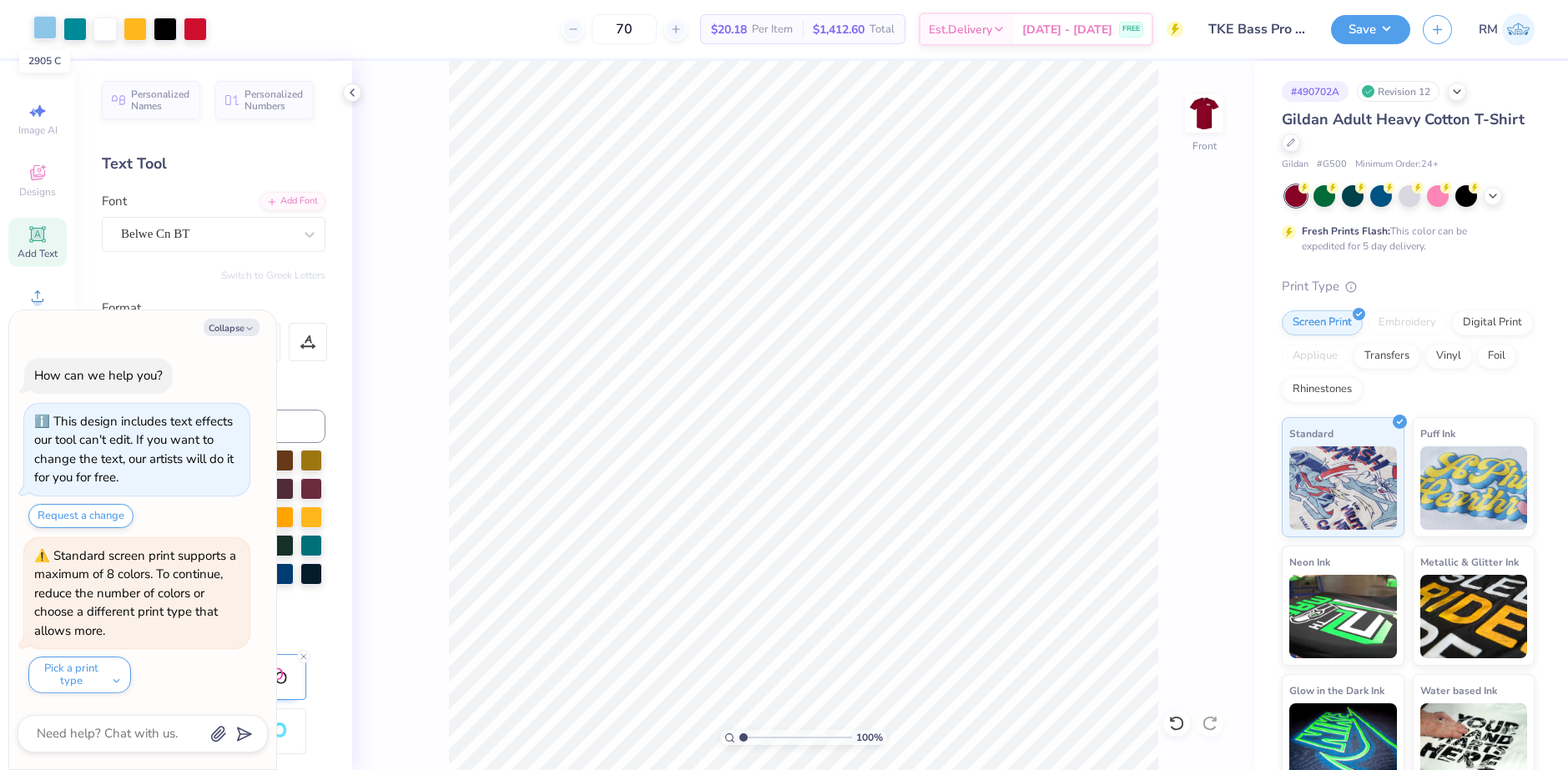
click at [47, 25] on div at bounding box center [45, 27] width 23 height 23
type textarea "x"
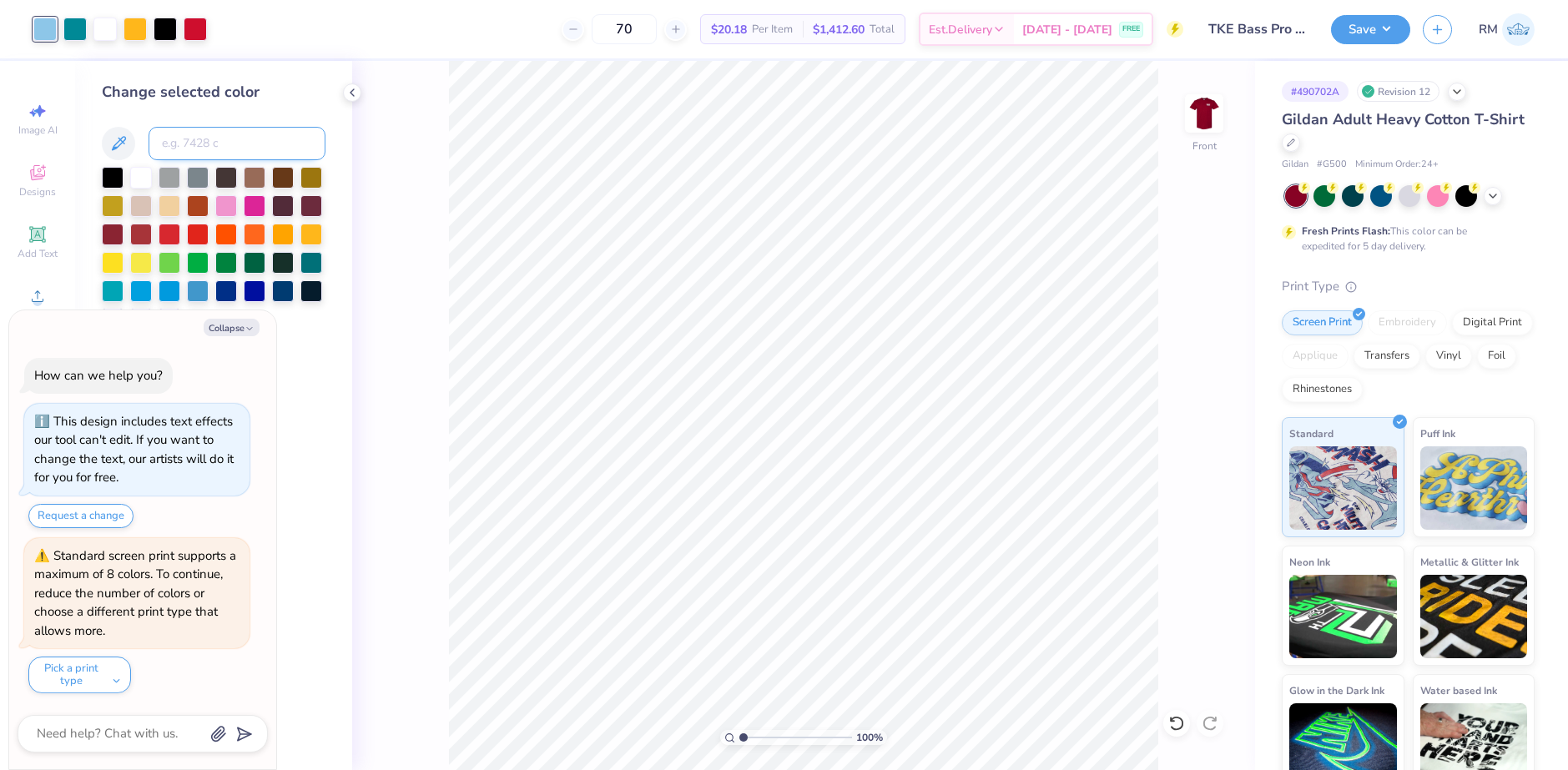
click at [252, 135] on input at bounding box center [236, 143] width 176 height 33
type input "321"
click at [218, 327] on button "Collapse" at bounding box center [231, 327] width 56 height 18
type textarea "x"
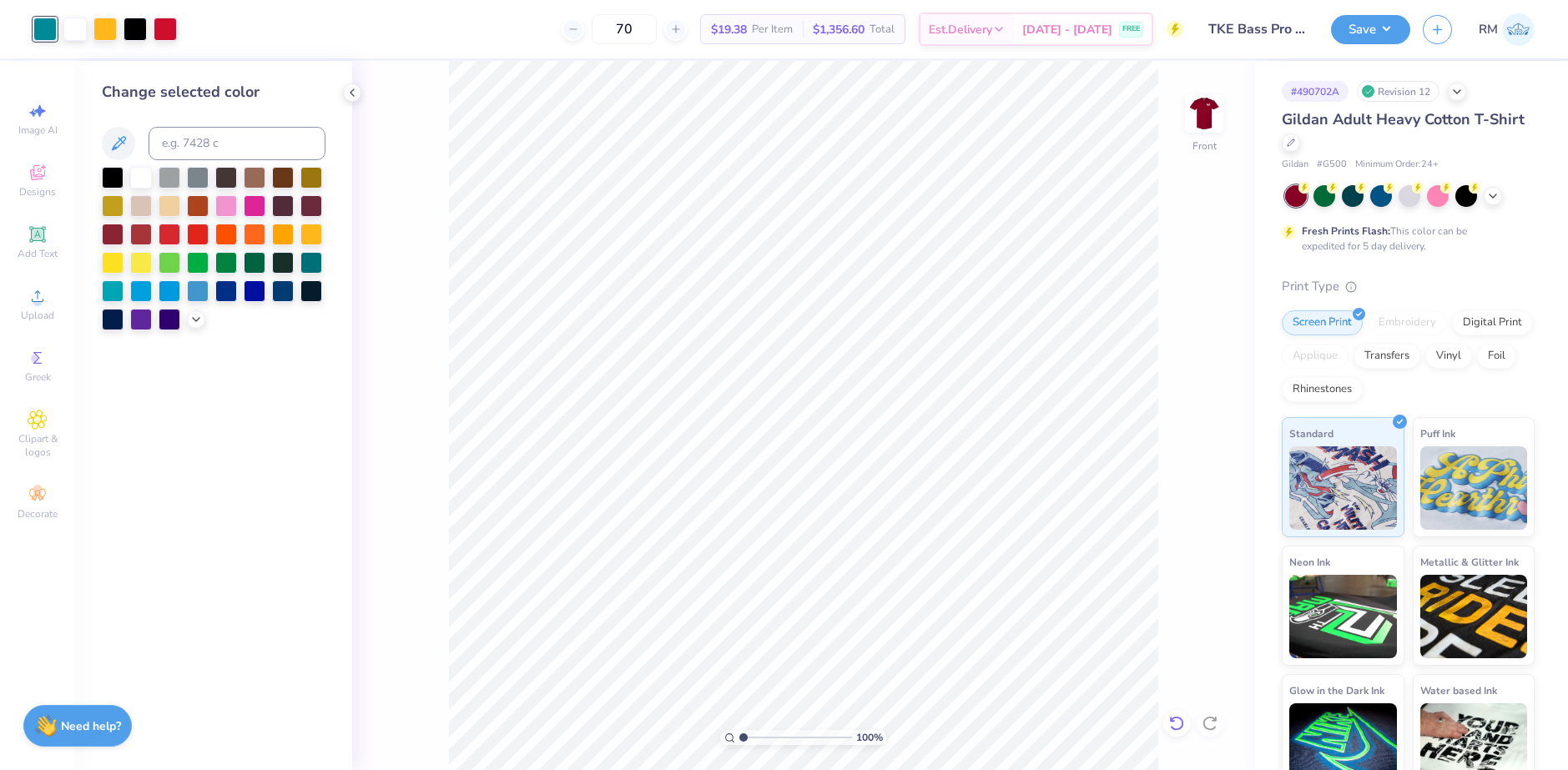
click at [1184, 732] on div at bounding box center [1176, 722] width 26 height 26
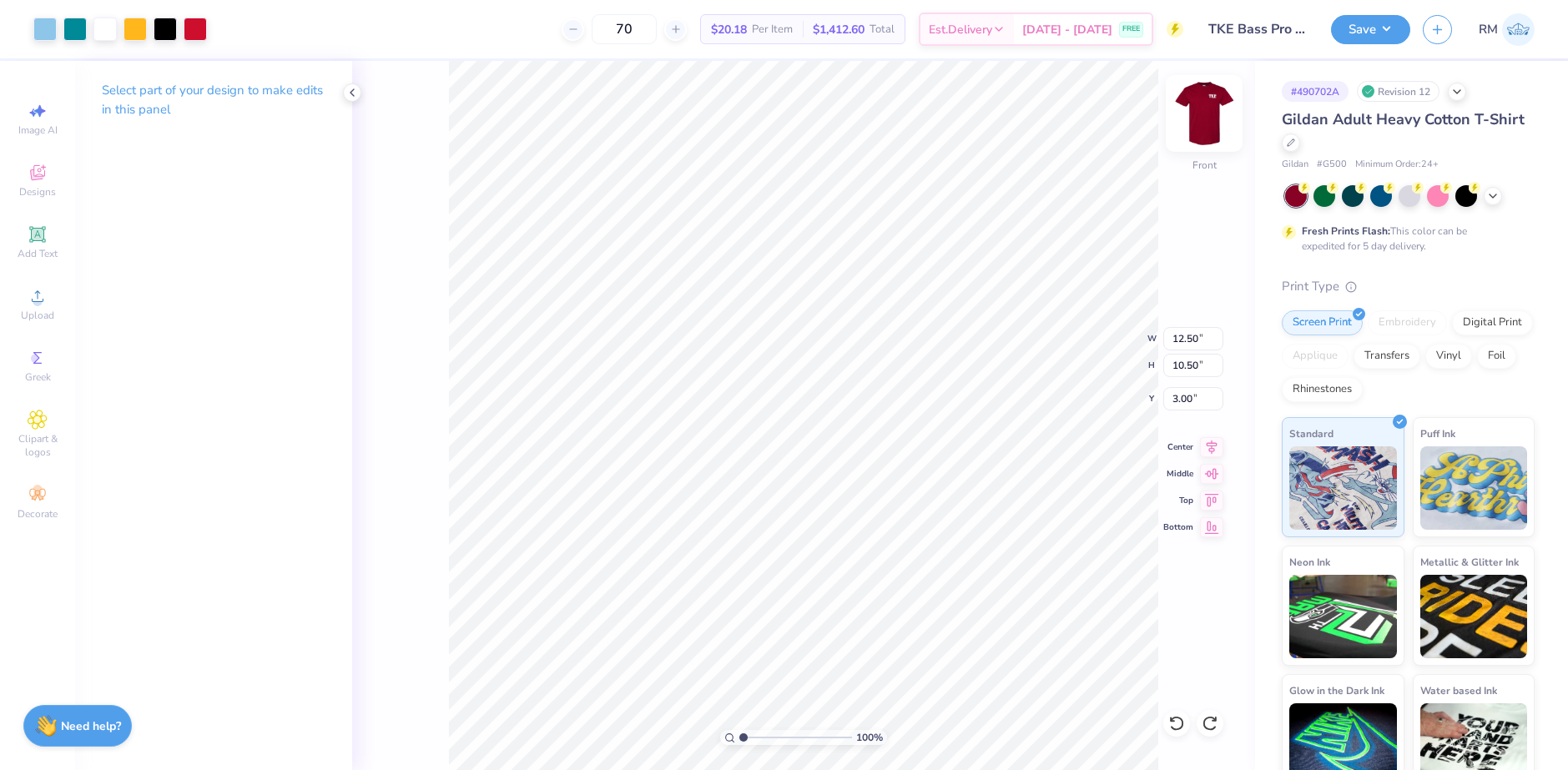
click at [1206, 113] on img at bounding box center [1204, 113] width 66 height 66
click at [1207, 110] on img at bounding box center [1204, 113] width 66 height 66
type input "9.58"
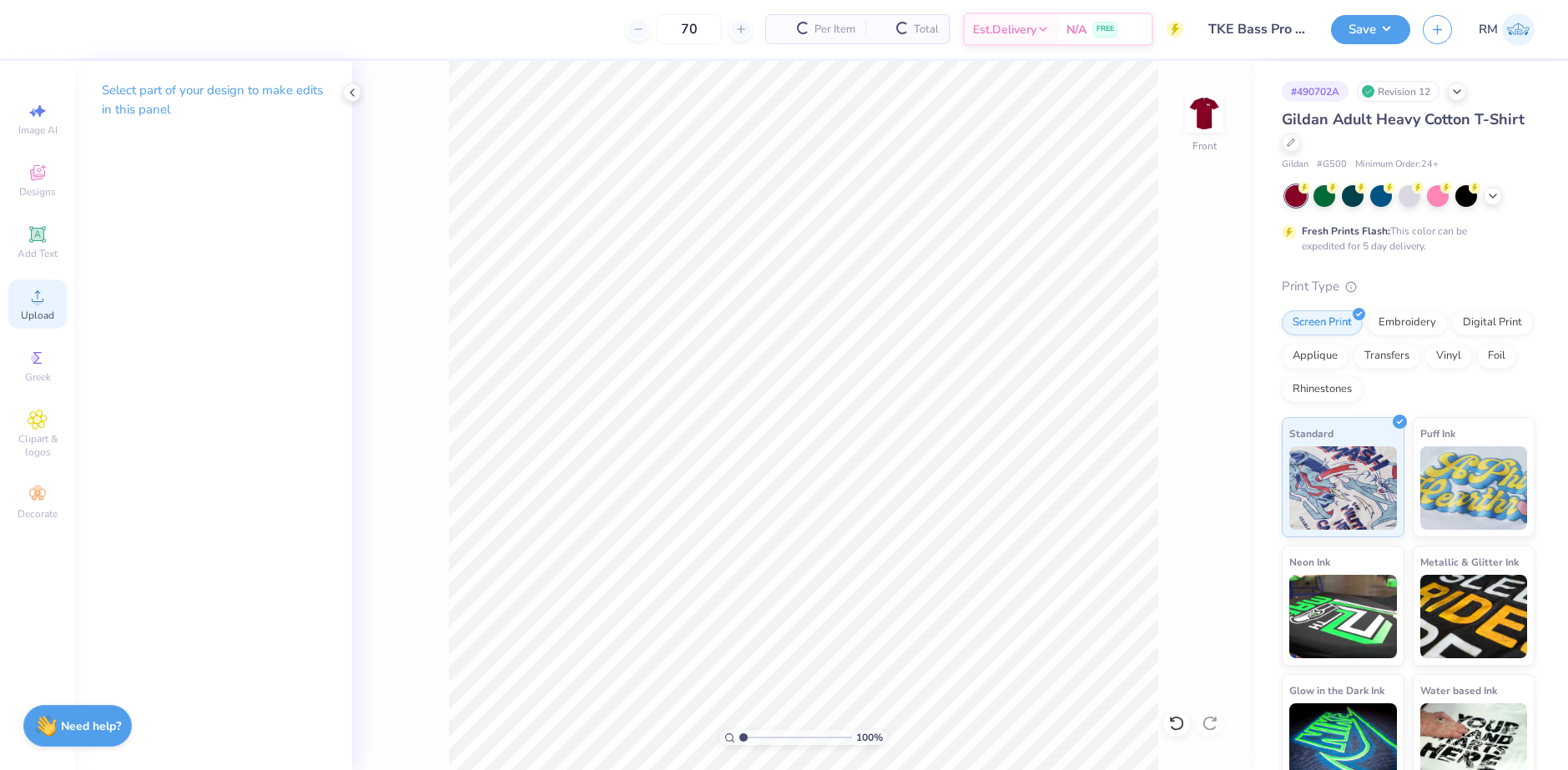
click at [53, 299] on div "Upload" at bounding box center [38, 304] width 59 height 49
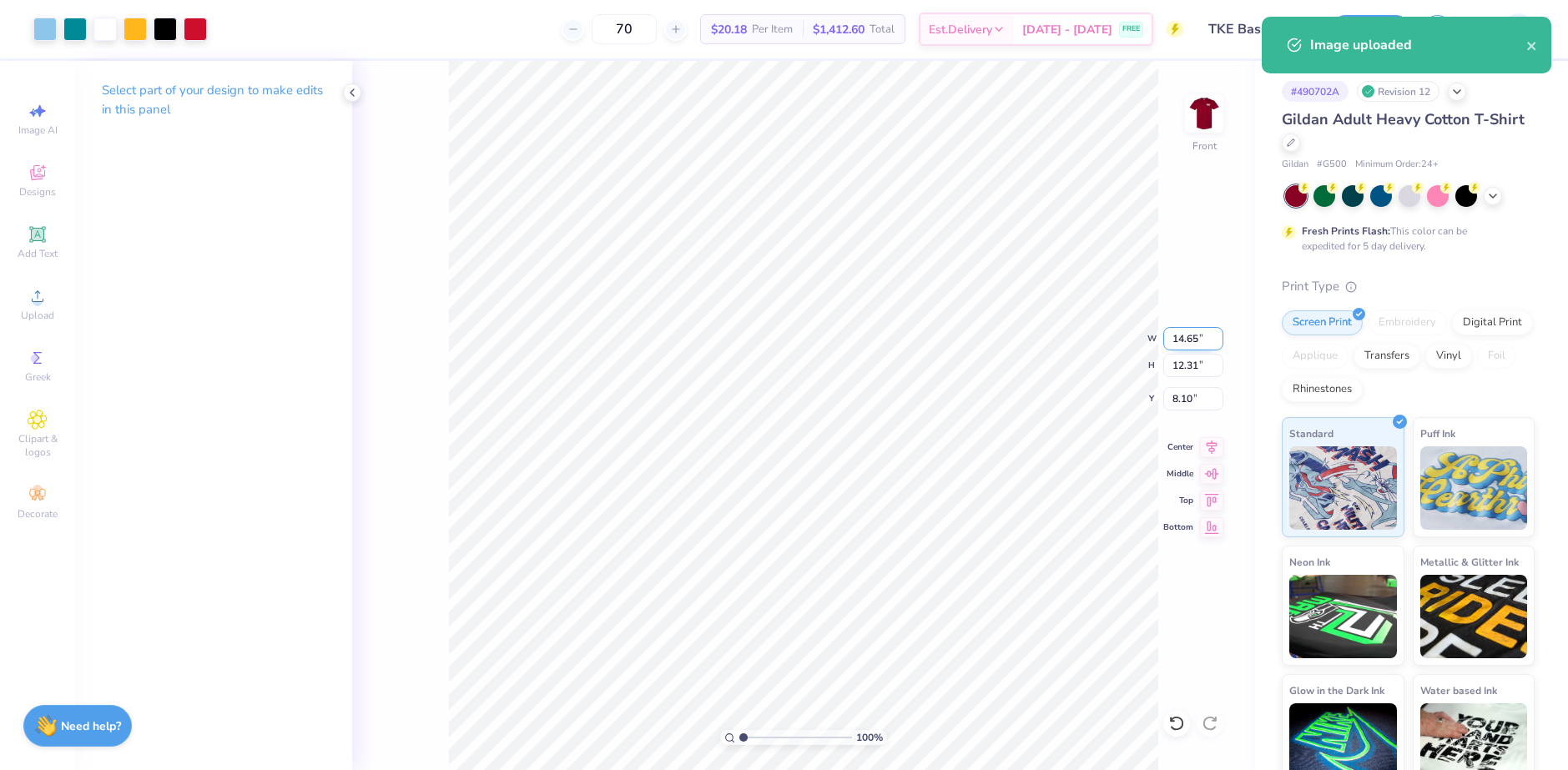
click at [1183, 341] on input "14.65" at bounding box center [1194, 338] width 60 height 23
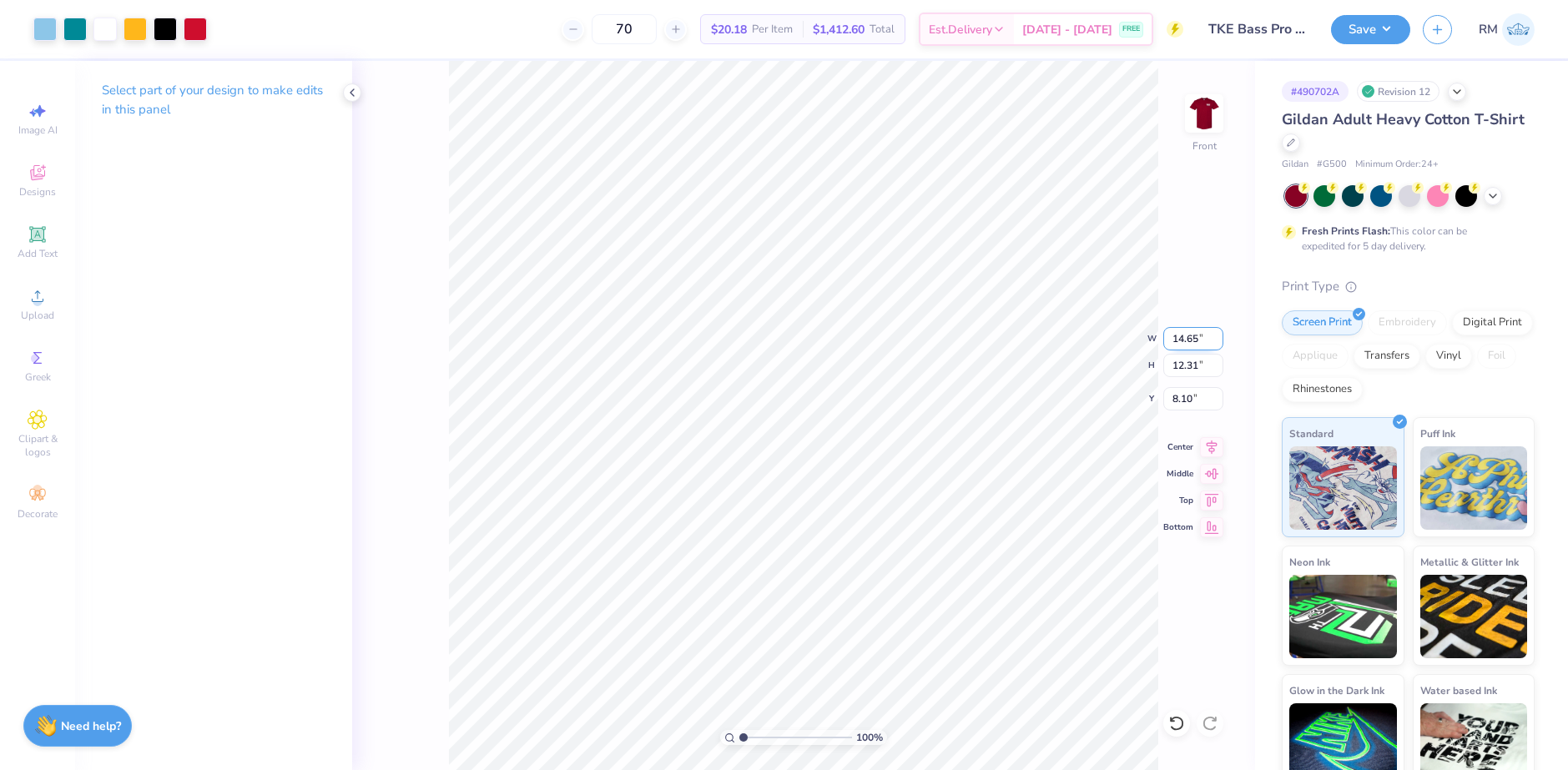
click at [1183, 341] on input "14.65" at bounding box center [1194, 338] width 60 height 23
type input "12.00"
type input "10.08"
click at [1188, 405] on input "9.21" at bounding box center [1194, 399] width 60 height 23
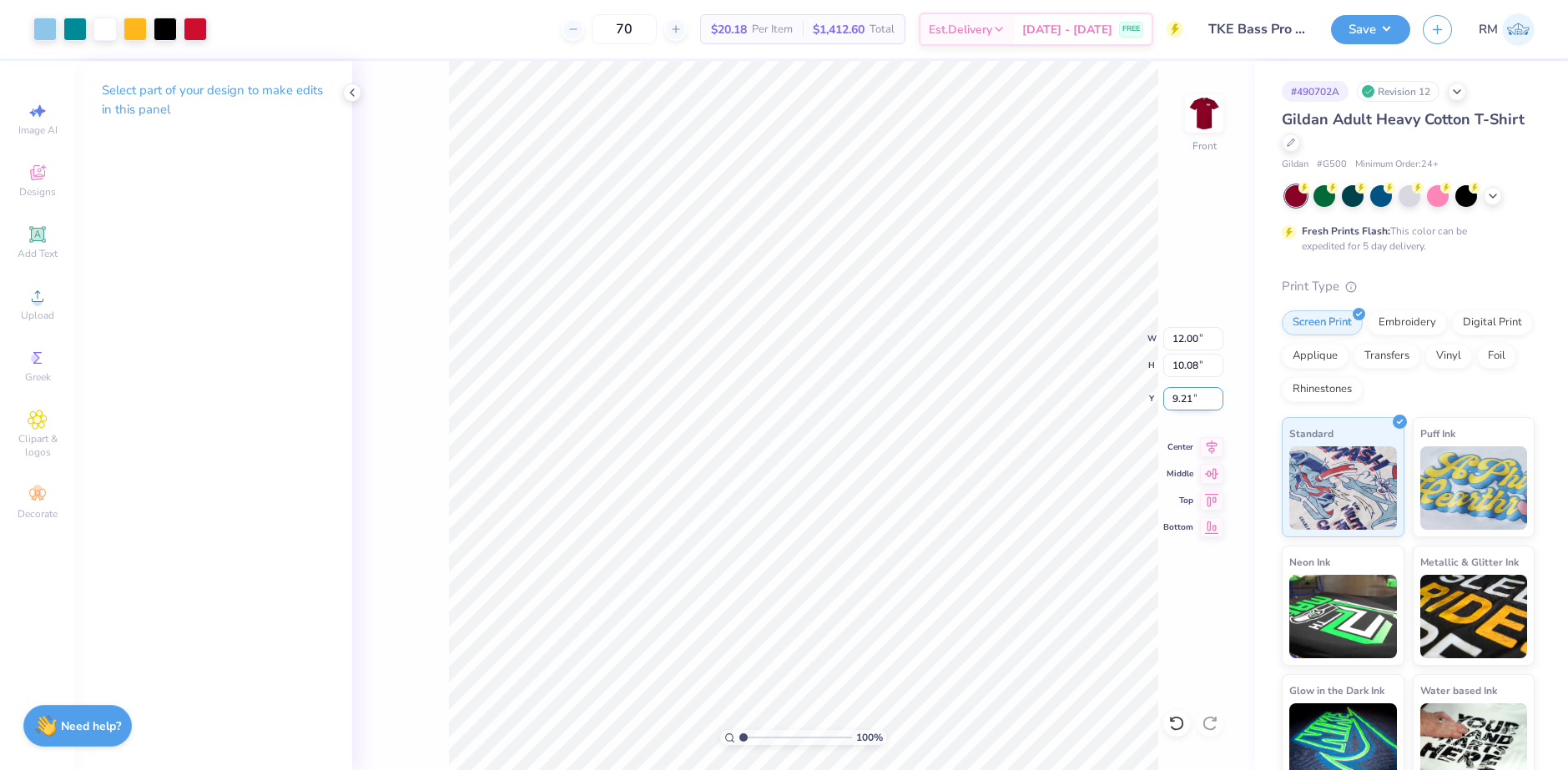
click at [1188, 405] on input "9.21" at bounding box center [1194, 399] width 60 height 23
type input "3.00"
click at [1375, 25] on button "Save" at bounding box center [1370, 27] width 79 height 29
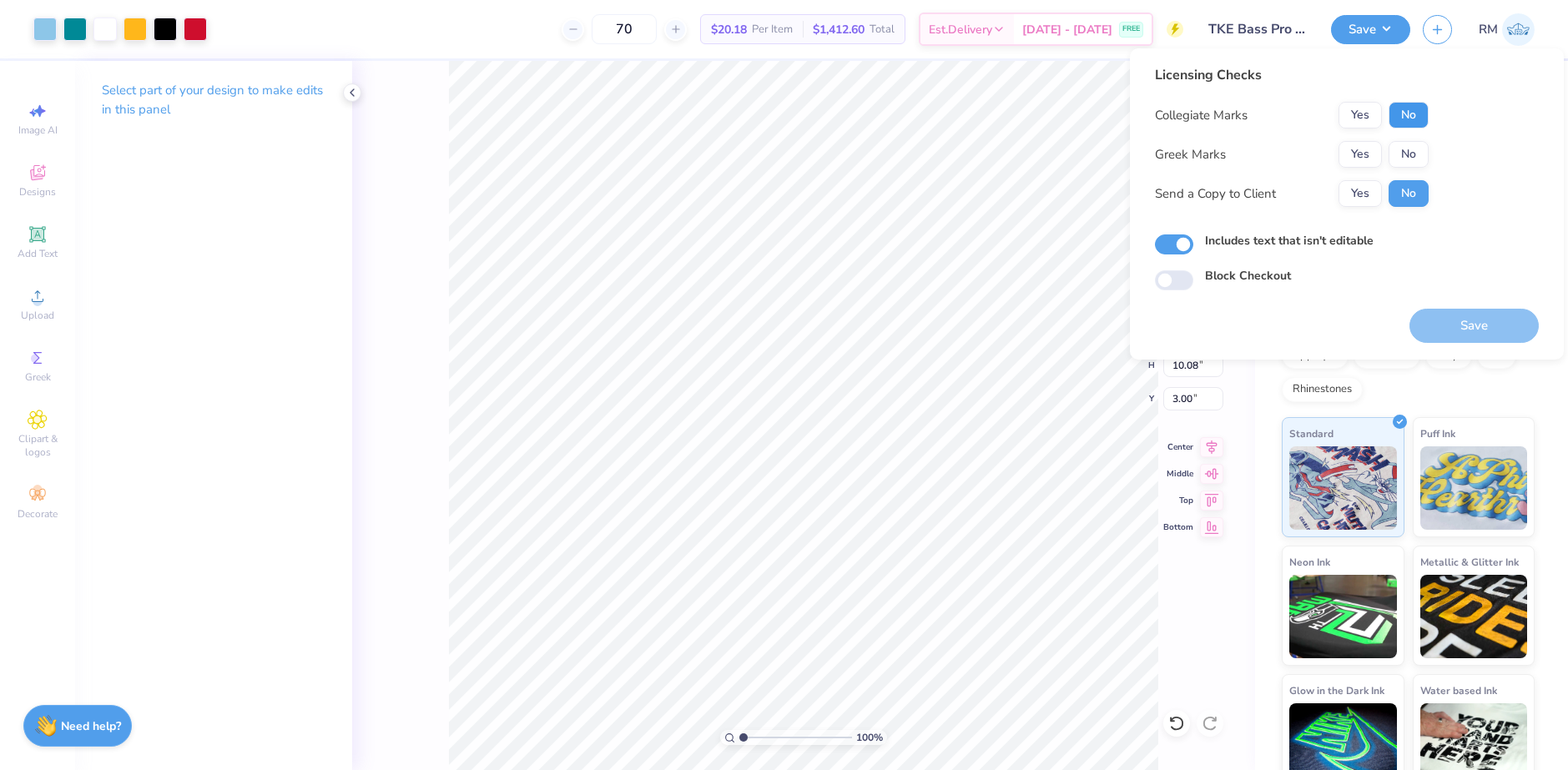
click at [1392, 113] on button "No" at bounding box center [1408, 114] width 40 height 26
click at [1361, 166] on button "Yes" at bounding box center [1360, 154] width 44 height 26
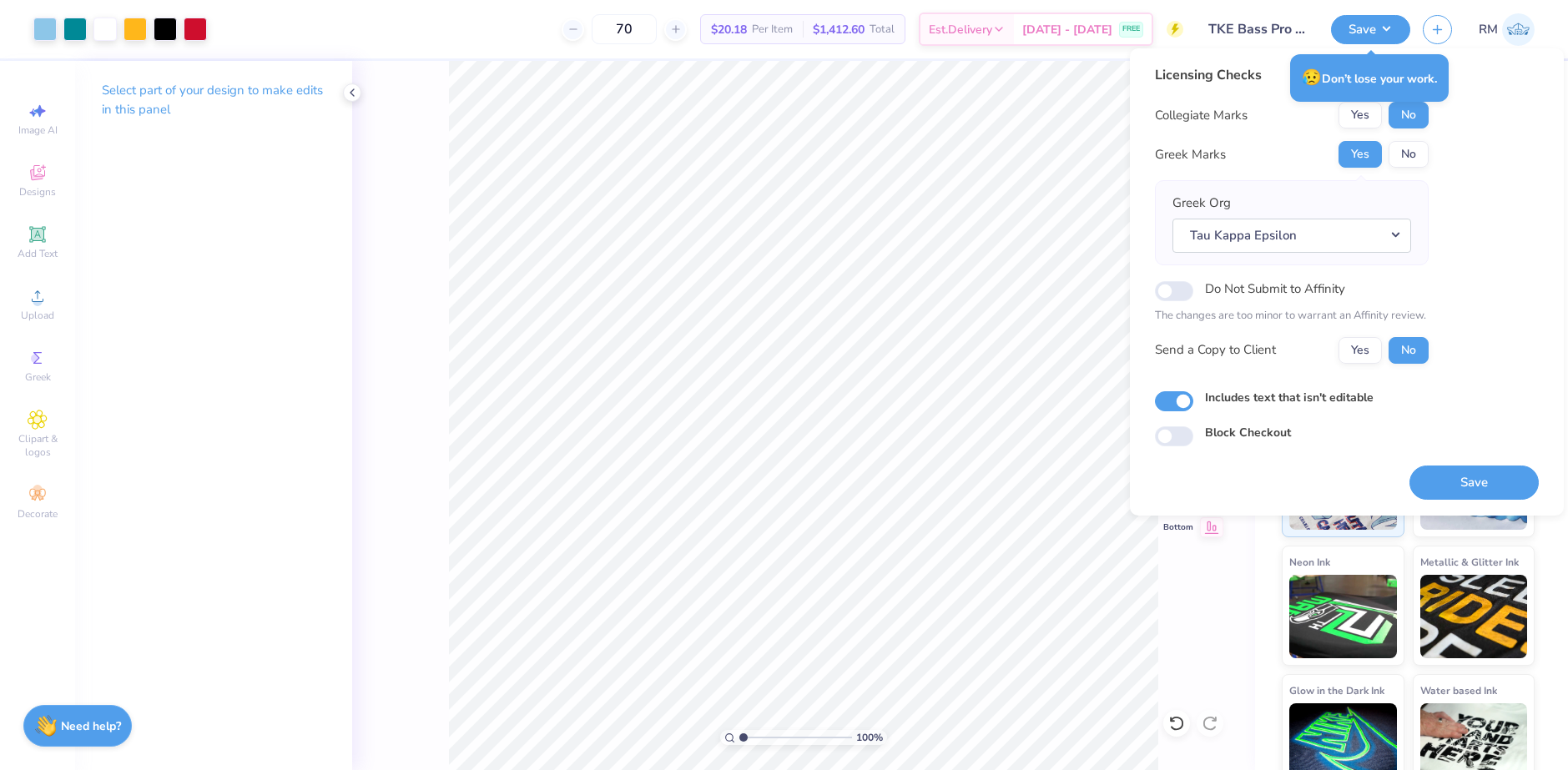
click at [1505, 228] on div "Licensing Checks Collegiate Marks Yes No Greek Marks Yes No Greek Org Tau Kappa…" at bounding box center [1347, 255] width 384 height 381
click at [1279, 295] on label "Do Not Submit to Affinity" at bounding box center [1275, 289] width 140 height 21
click at [1194, 295] on input "Do Not Submit to Affinity" at bounding box center [1173, 290] width 38 height 20
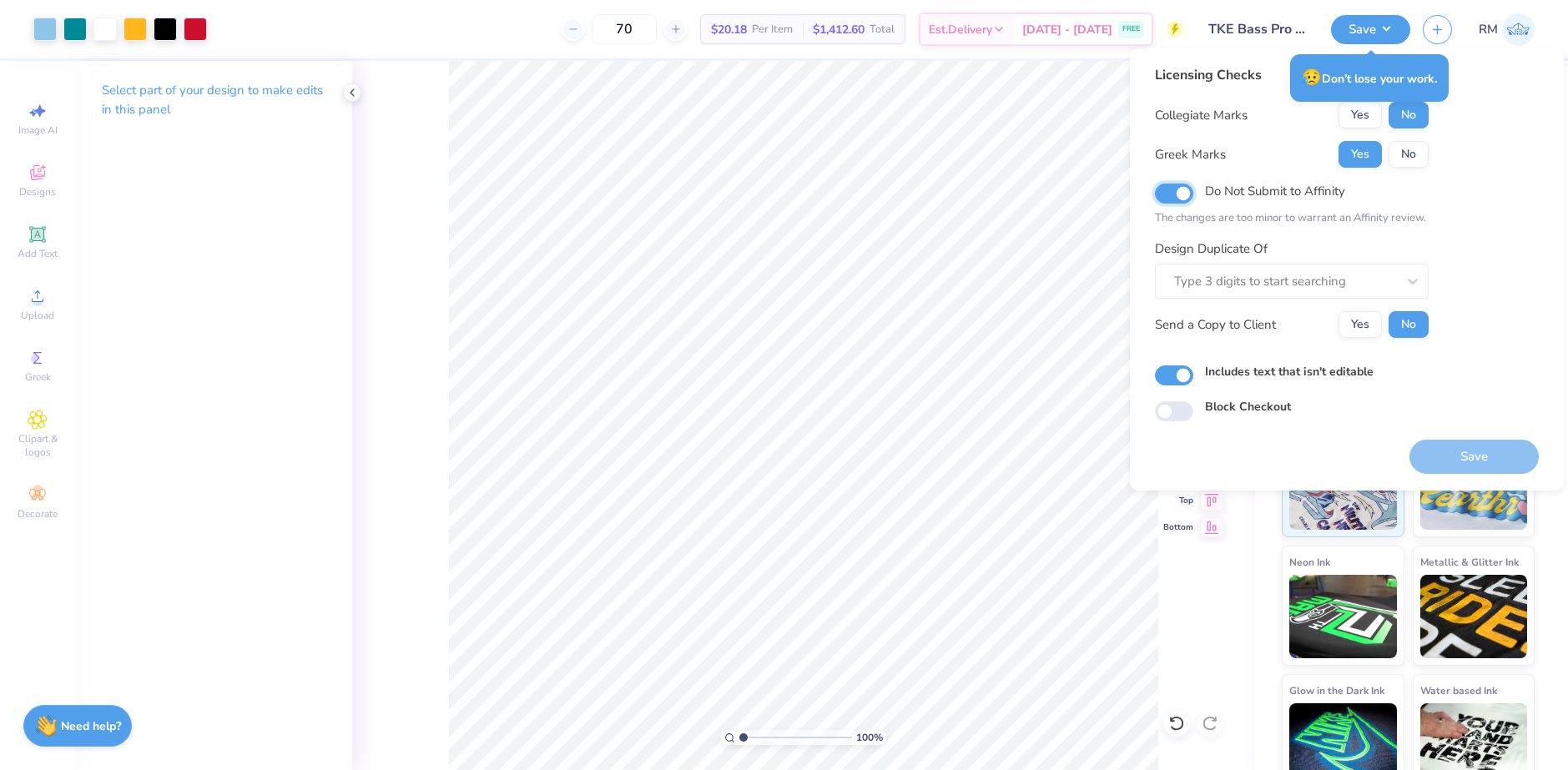
click at [1177, 199] on input "Do Not Submit to Affinity" at bounding box center [1173, 193] width 38 height 20
checkbox input "false"
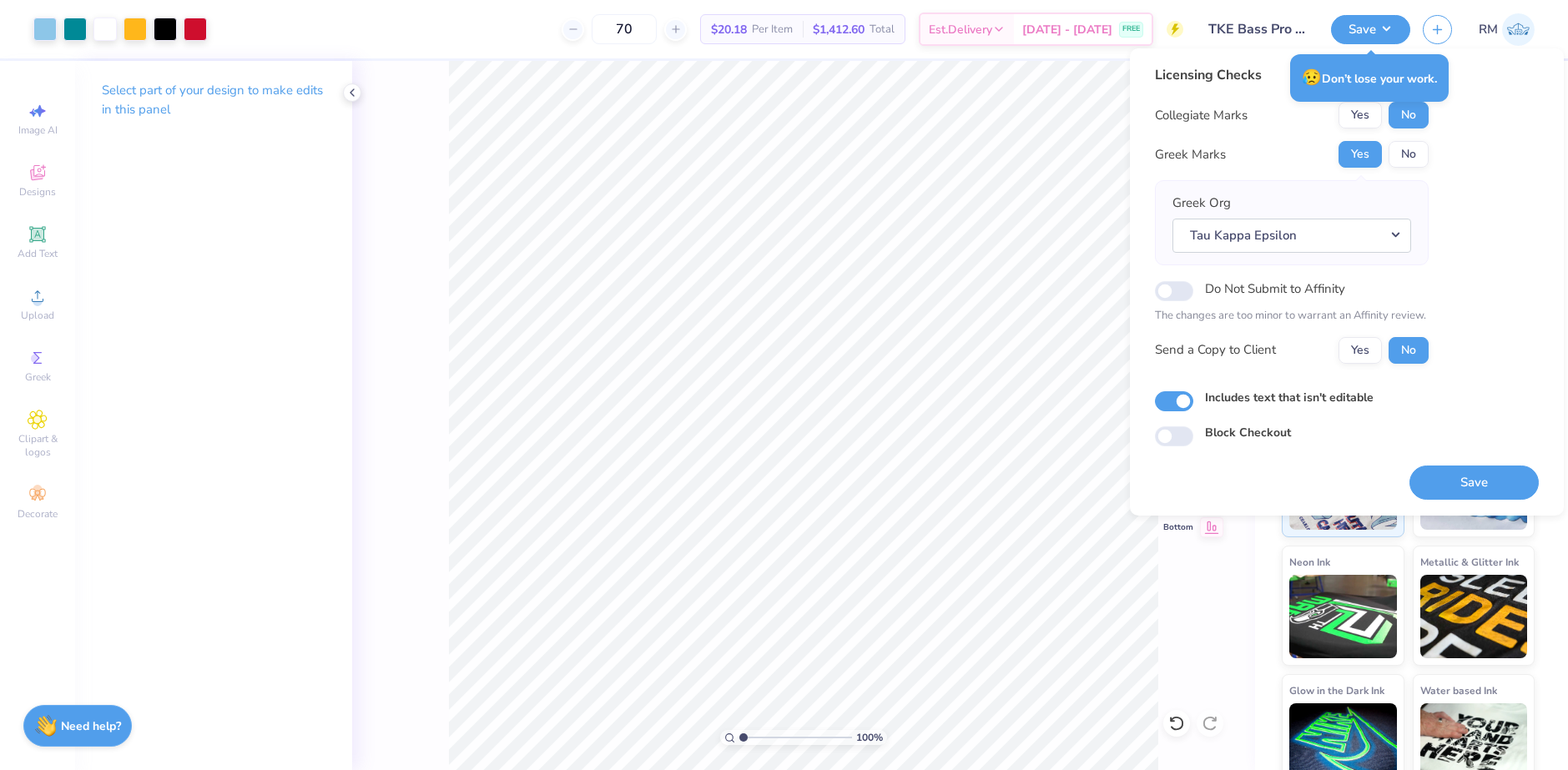
click at [1466, 212] on div "Licensing Checks Collegiate Marks Yes No Greek Marks Yes No Greek Org Tau Kappa…" at bounding box center [1347, 255] width 384 height 381
click at [1438, 473] on button "Save" at bounding box center [1473, 482] width 130 height 34
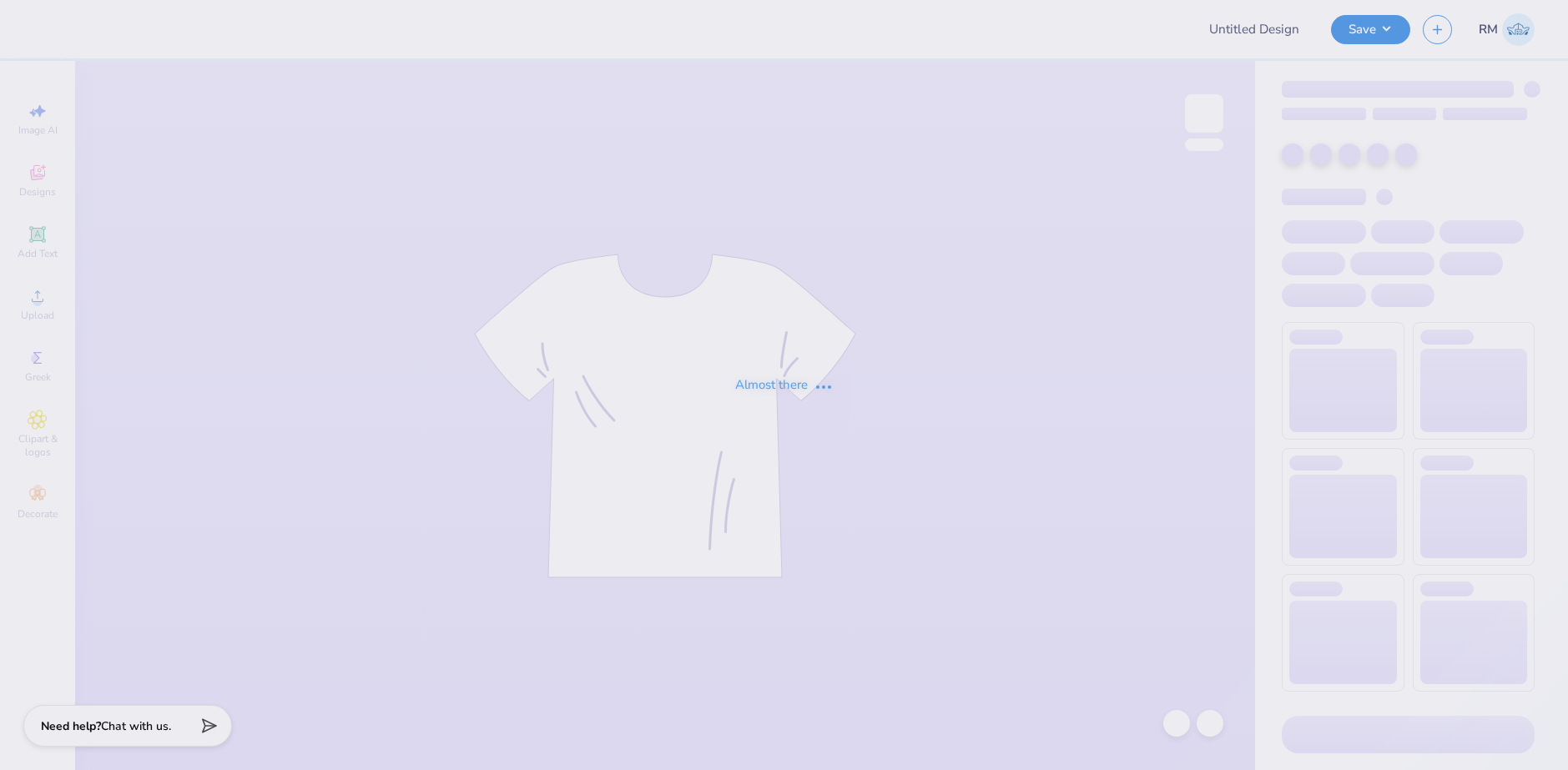
type input "Ritual Merch"
type input "50"
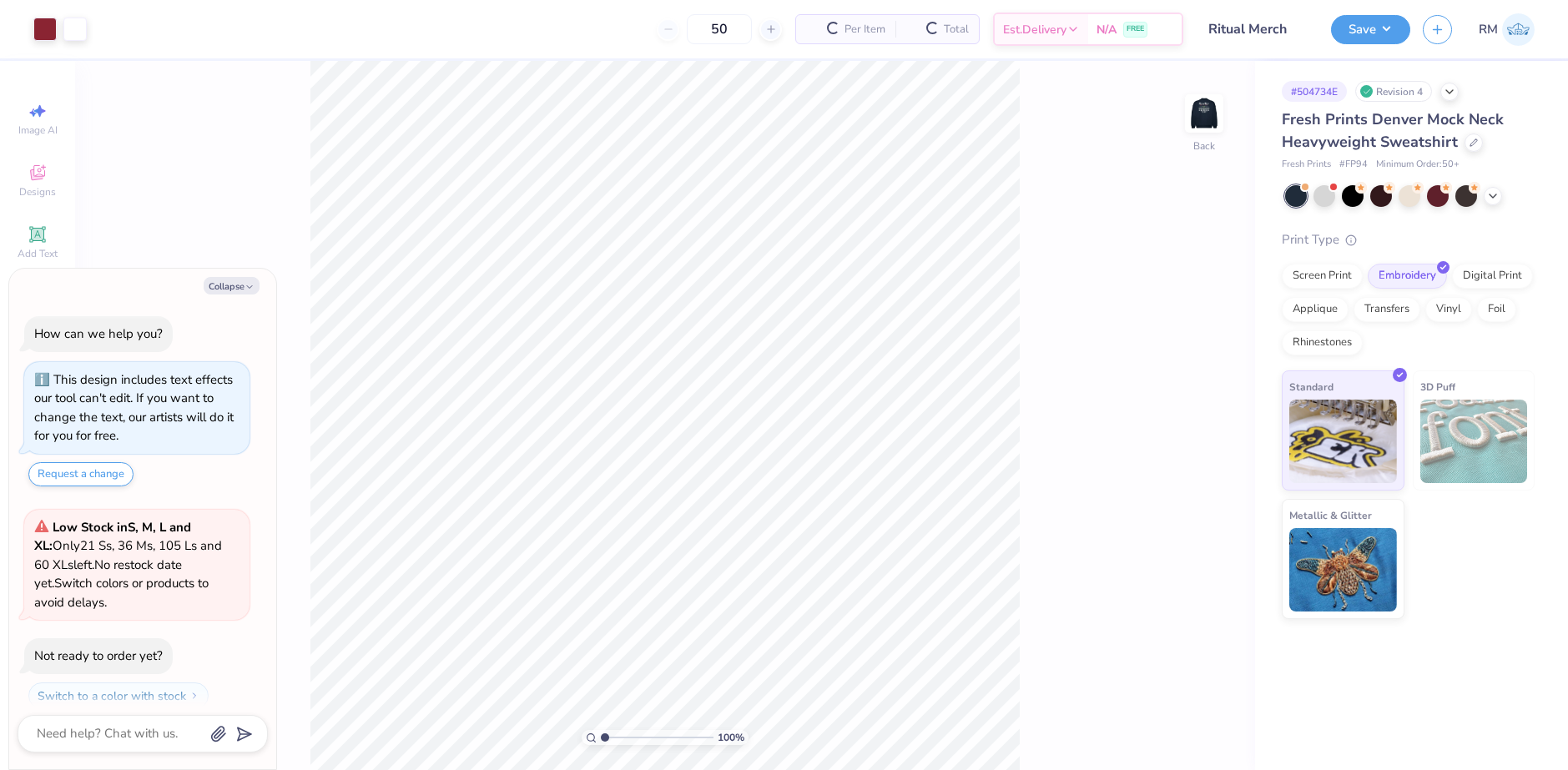
scroll to position [48, 0]
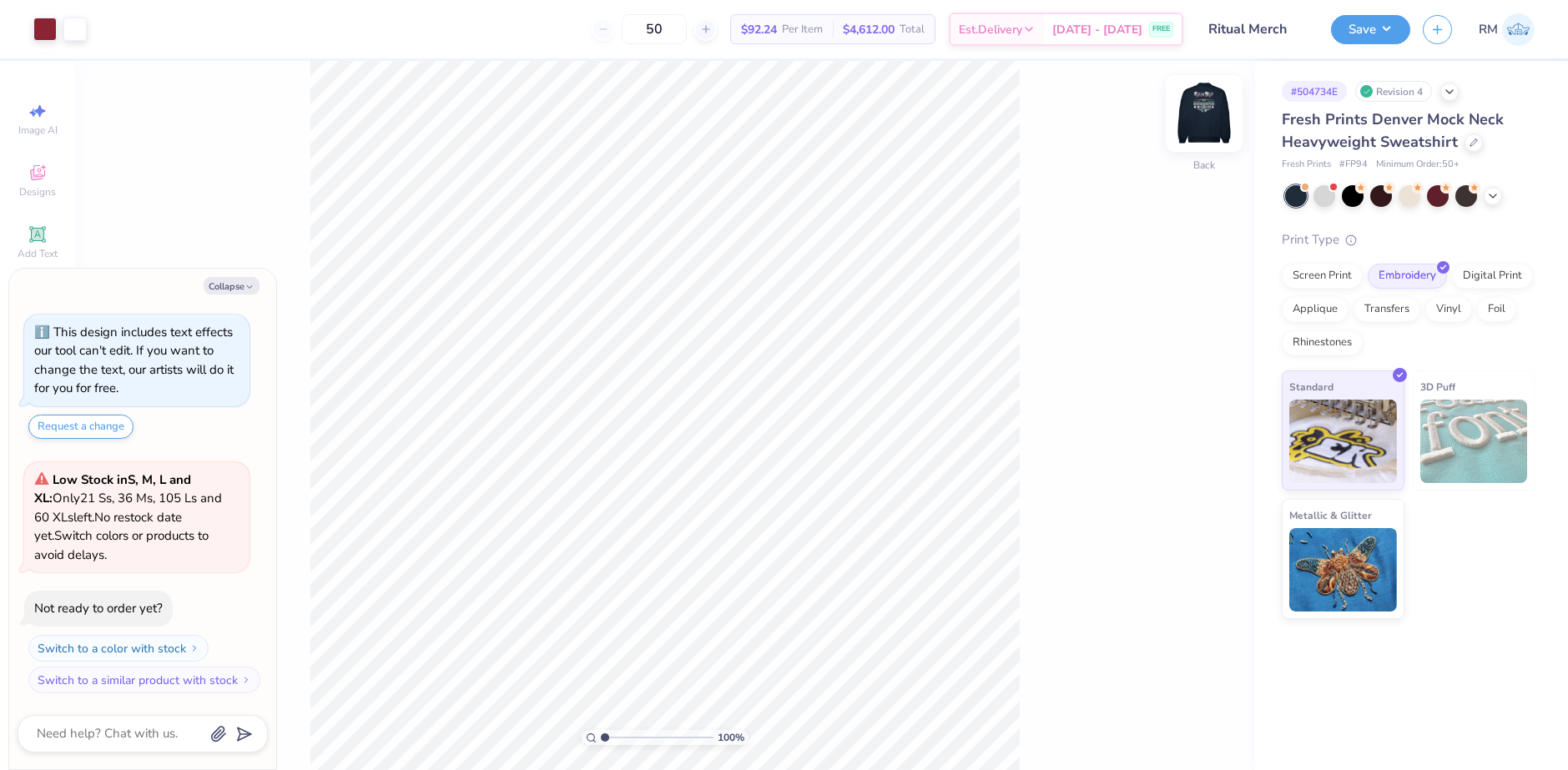
click at [1211, 120] on img at bounding box center [1204, 113] width 66 height 66
click at [1390, 23] on button "Save" at bounding box center [1370, 27] width 79 height 29
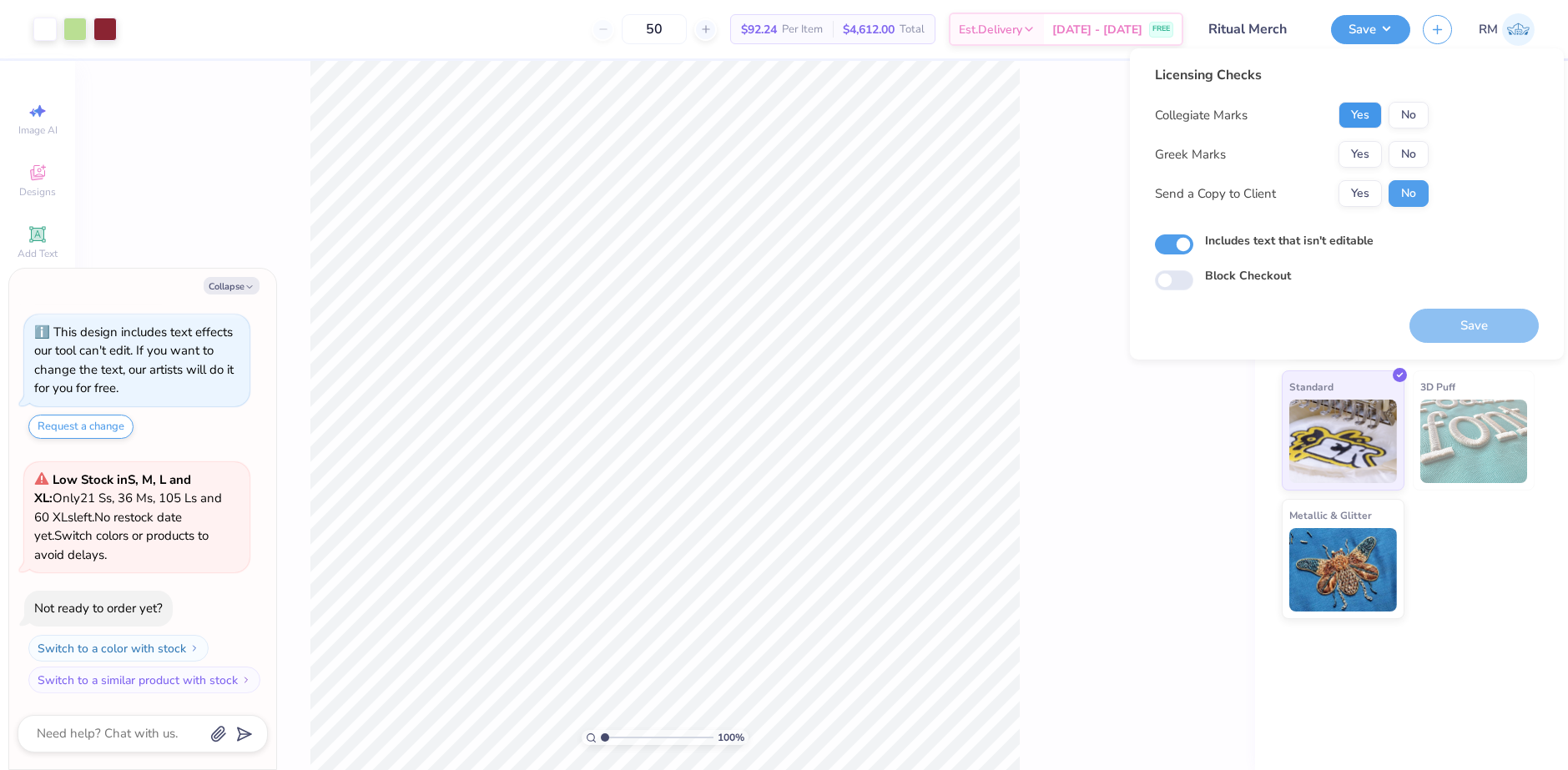
click at [1366, 115] on button "Yes" at bounding box center [1360, 114] width 44 height 26
click at [1361, 161] on button "Yes" at bounding box center [1360, 154] width 44 height 26
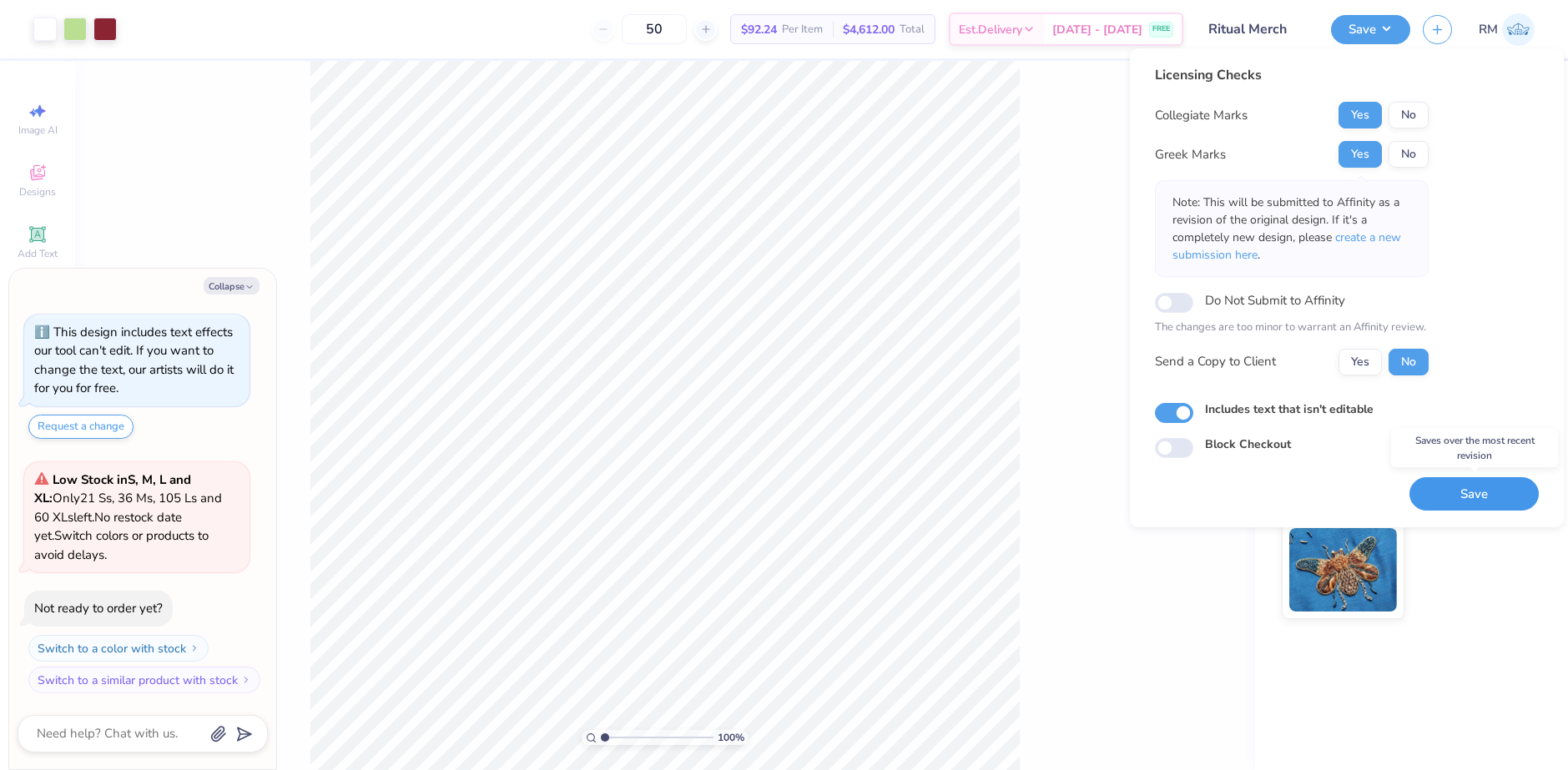
click at [1448, 486] on button "Save" at bounding box center [1473, 494] width 130 height 34
type textarea "x"
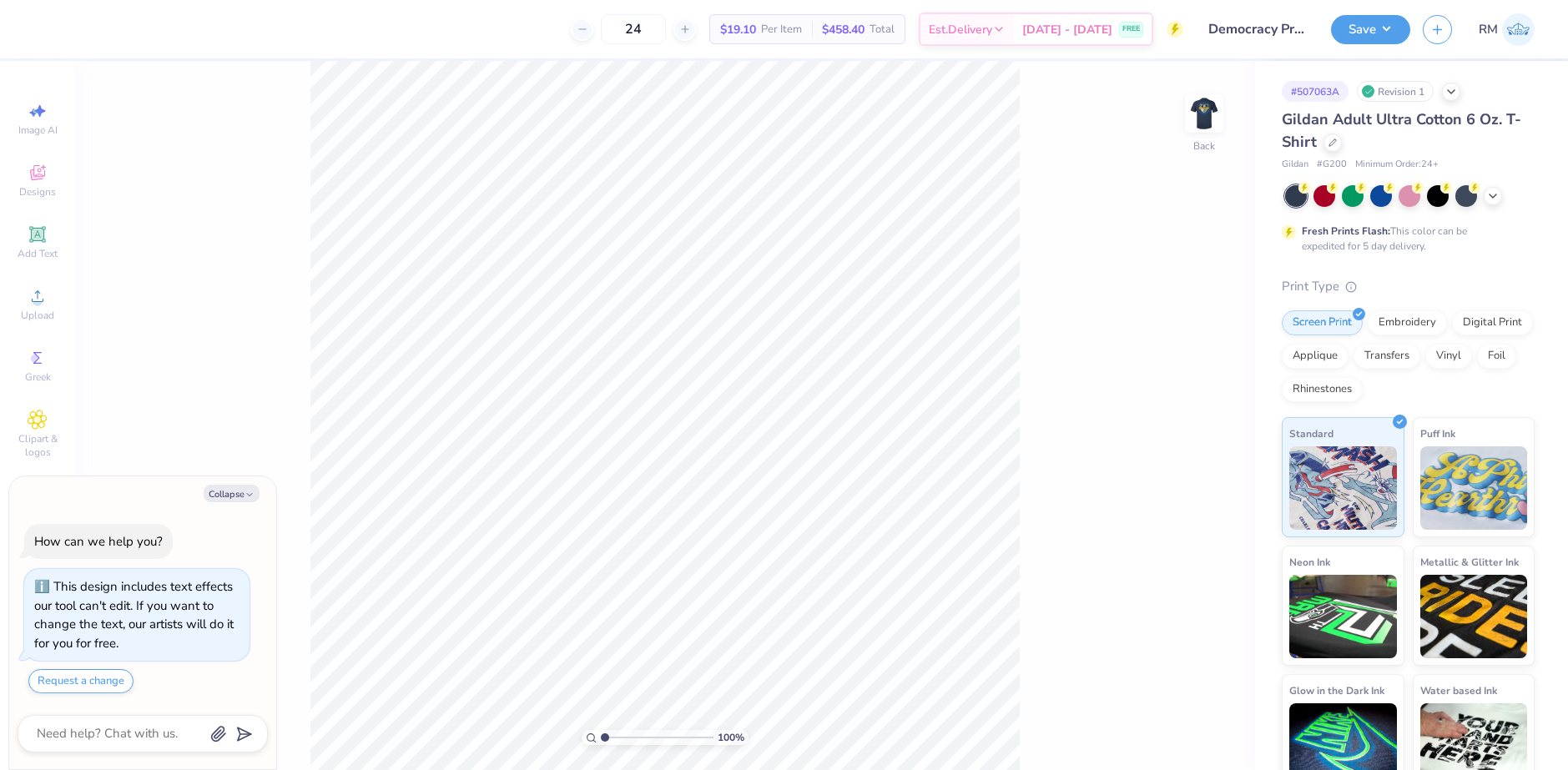
type textarea "x"
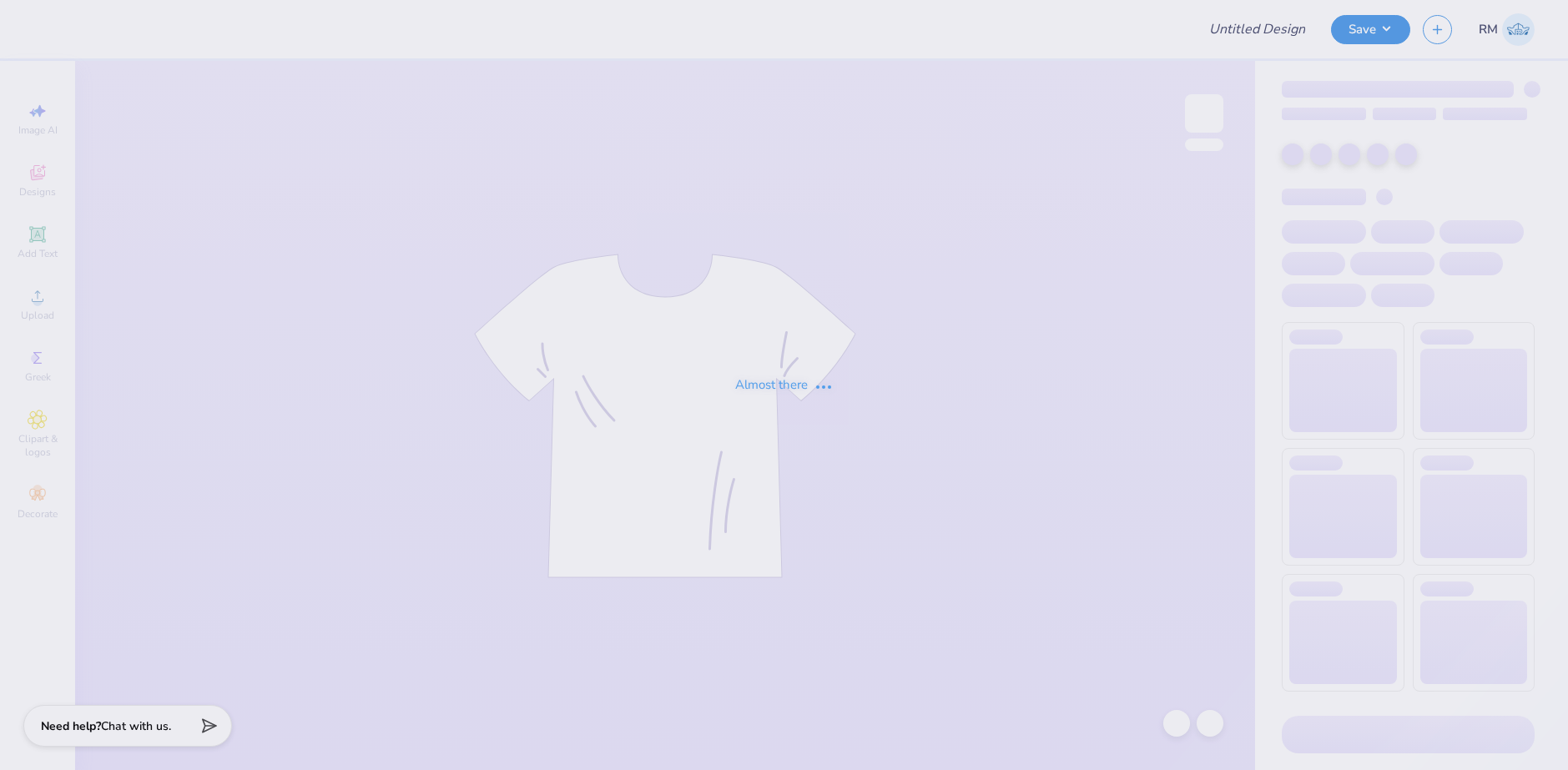
type input "Democracy Prep Design Revamp"
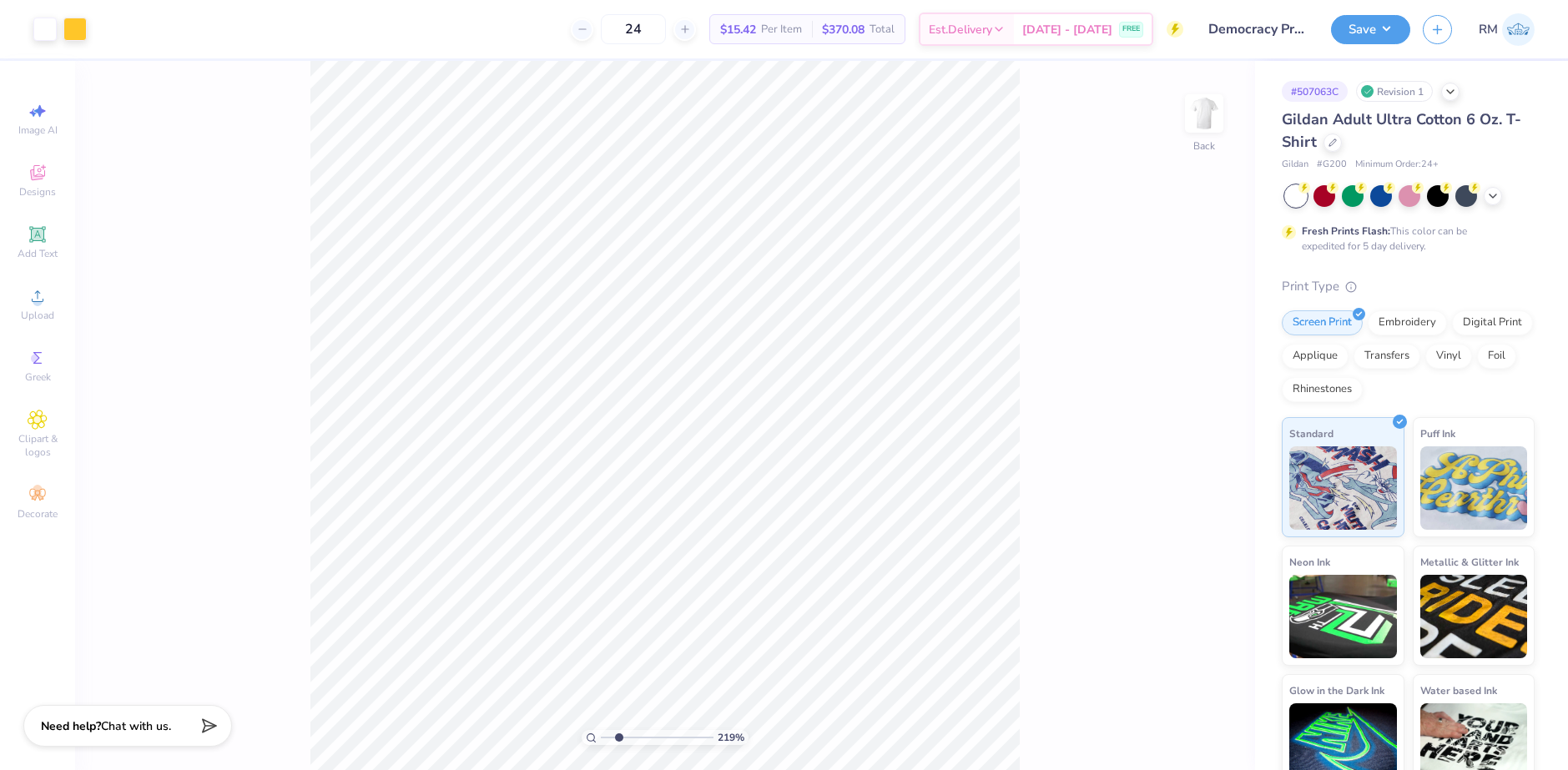
drag, startPoint x: 607, startPoint y: 738, endPoint x: 618, endPoint y: 738, distance: 11.0
type input "2.19"
click at [618, 738] on input "range" at bounding box center [657, 737] width 113 height 15
